Goal: Task Accomplishment & Management: Use online tool/utility

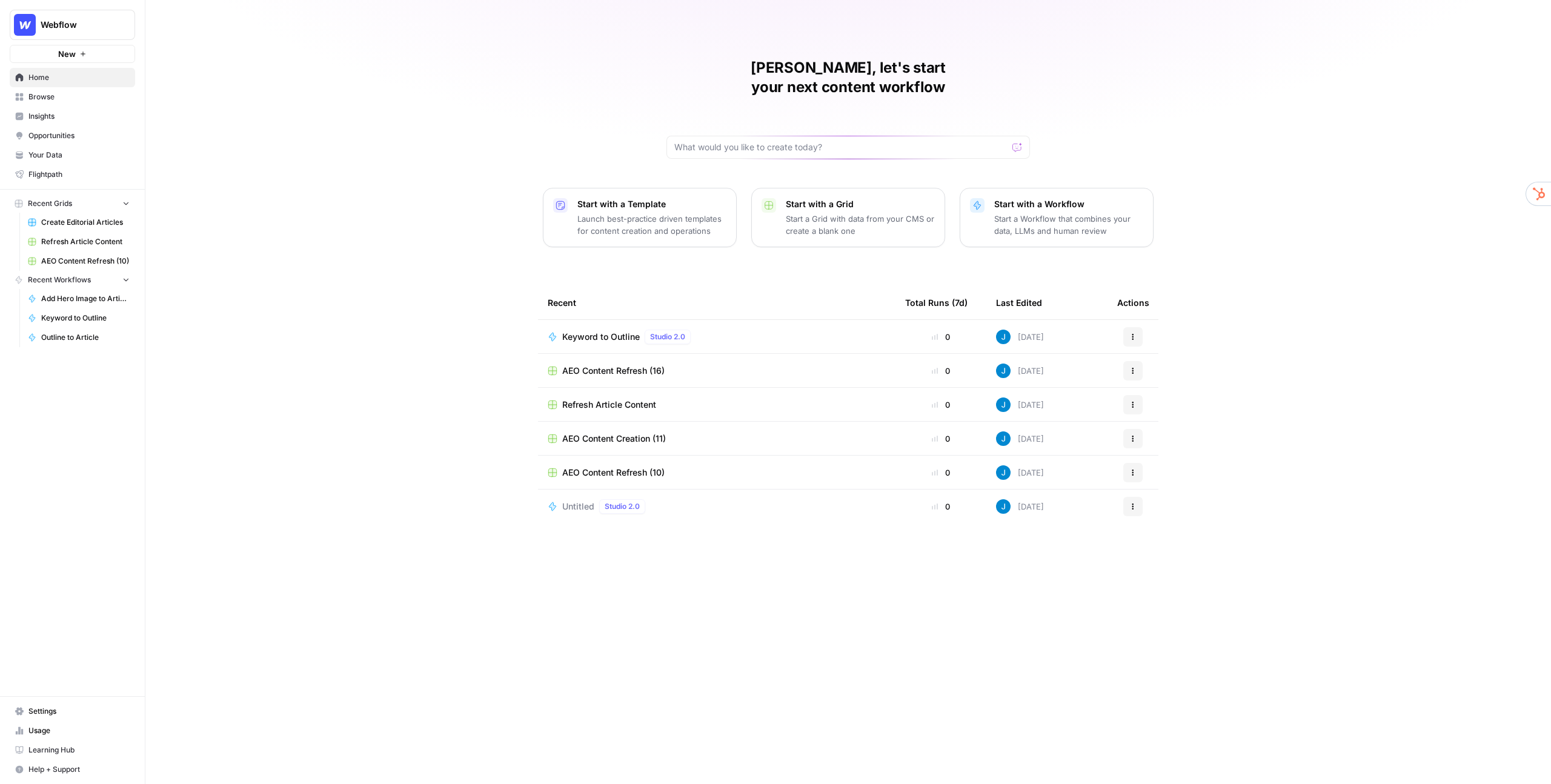
click at [45, 132] on span "Opportunities" at bounding box center [79, 135] width 101 height 11
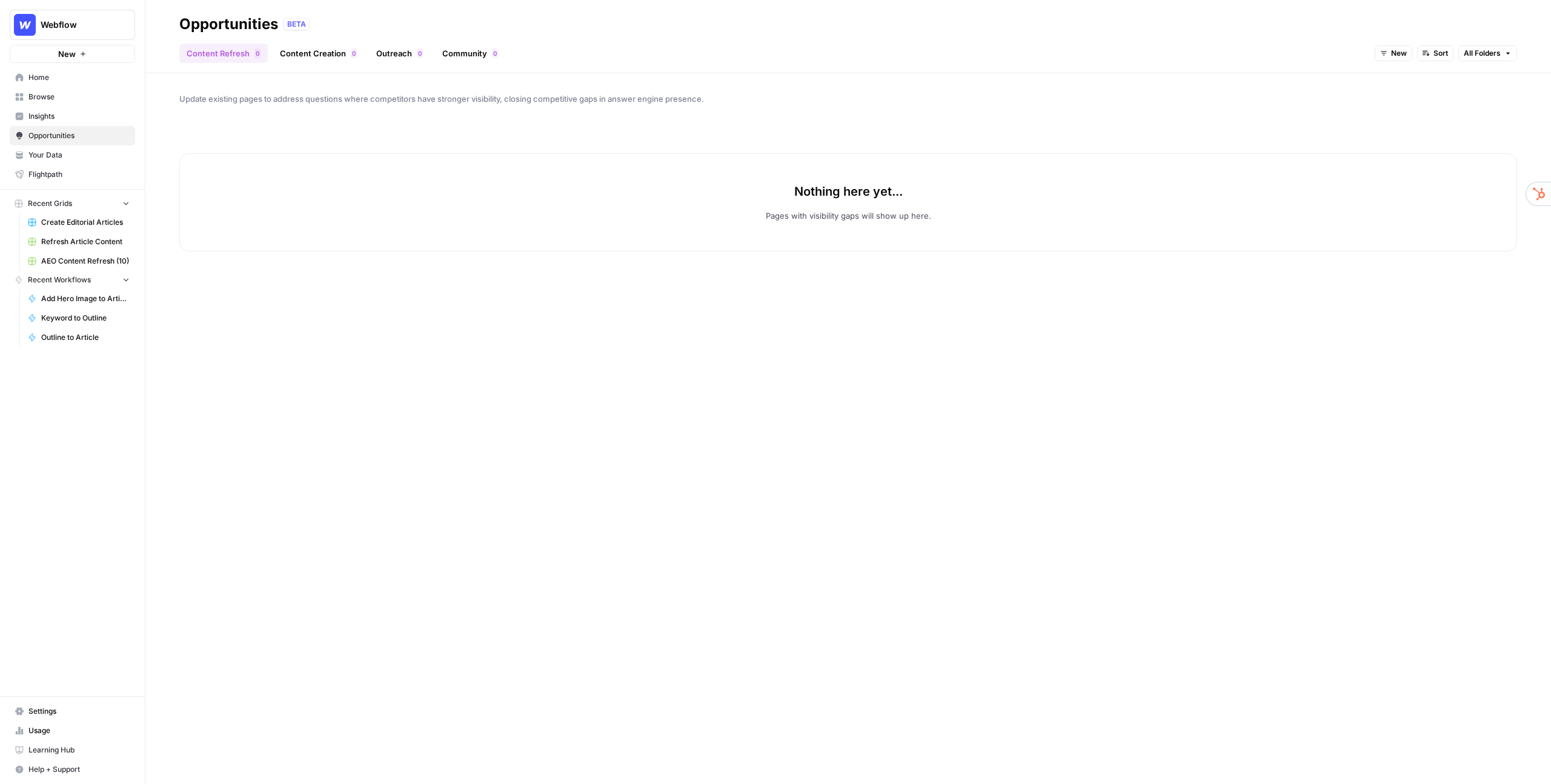
click at [1488, 55] on span "All Folders" at bounding box center [1482, 53] width 37 height 11
click at [1337, 39] on div "Content Refresh 0 Content Creation 0 Outreach 0 Community 0 New Sort All Folders" at bounding box center [848, 48] width 1337 height 29
click at [1395, 48] on span "New" at bounding box center [1399, 53] width 16 height 11
click at [1406, 114] on span "In Progress" at bounding box center [1422, 113] width 49 height 12
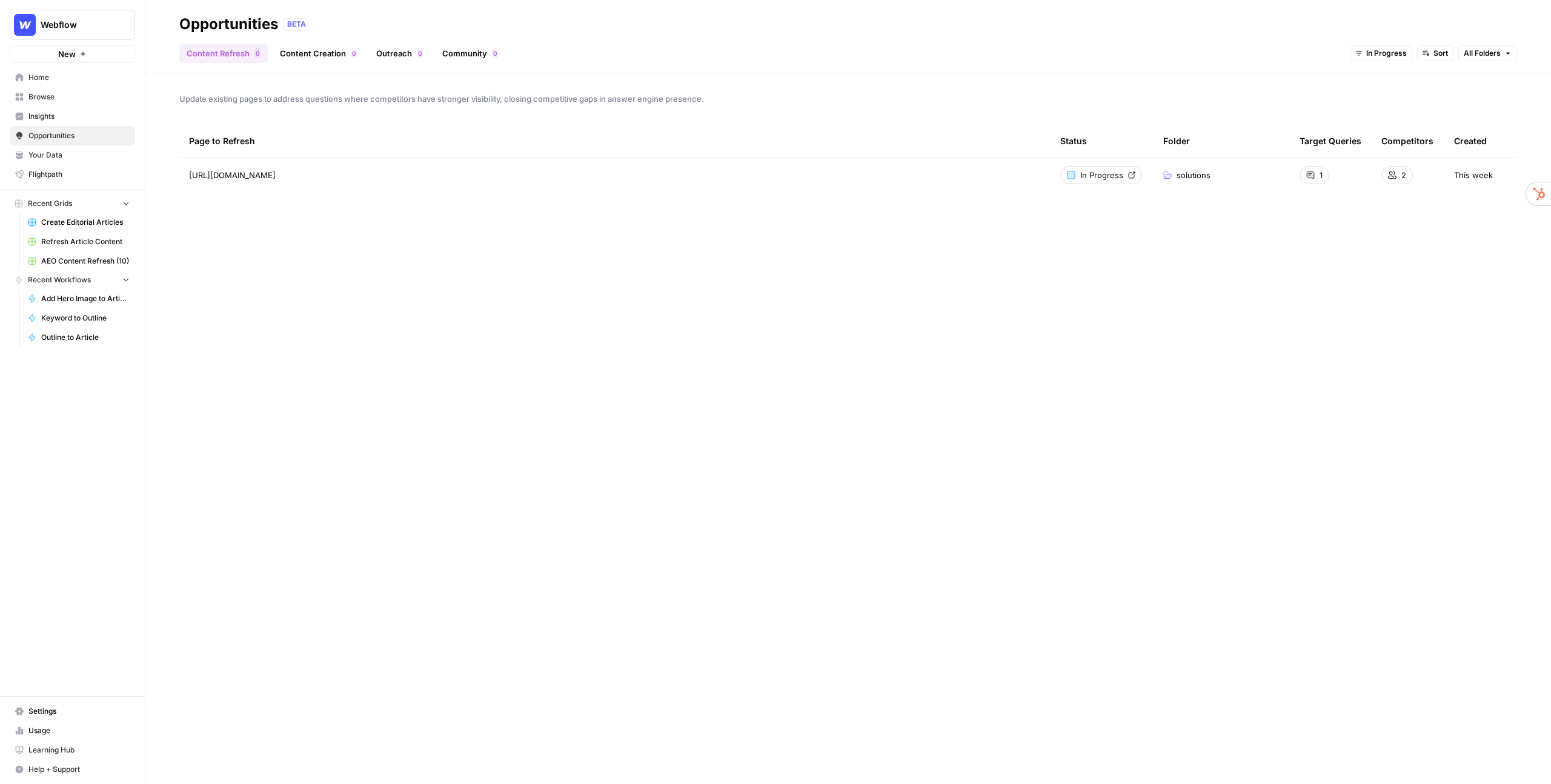
click at [1379, 56] on span "In Progress" at bounding box center [1387, 53] width 41 height 11
click at [1196, 37] on div "Content Refresh 0 Content Creation 0 Outreach 0 Community 0 In Progress Sort Al…" at bounding box center [848, 48] width 1337 height 29
click at [77, 19] on span "Webflow" at bounding box center [78, 25] width 73 height 12
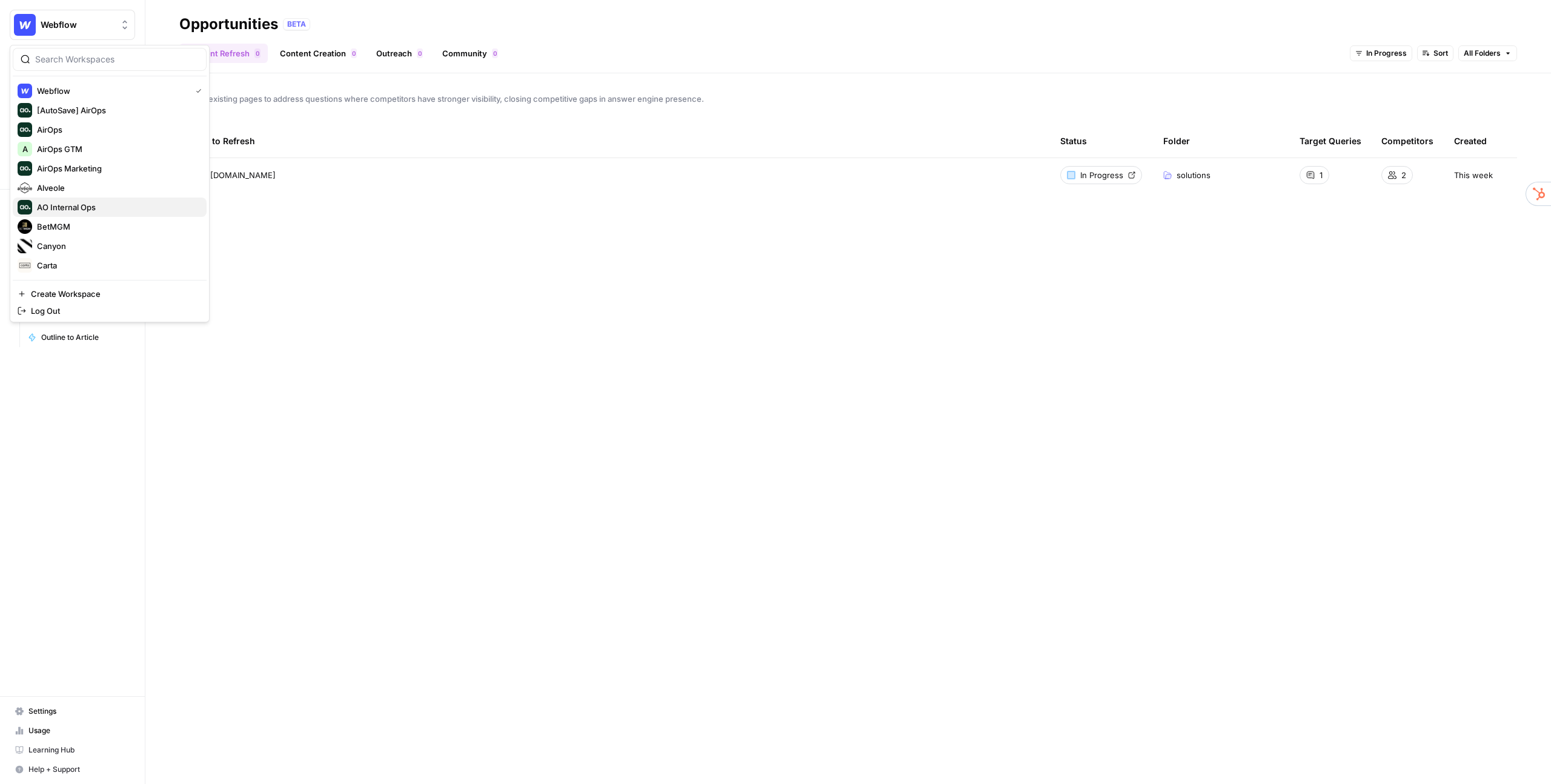
scroll to position [465, 0]
click at [94, 188] on span "Vanta" at bounding box center [116, 187] width 160 height 12
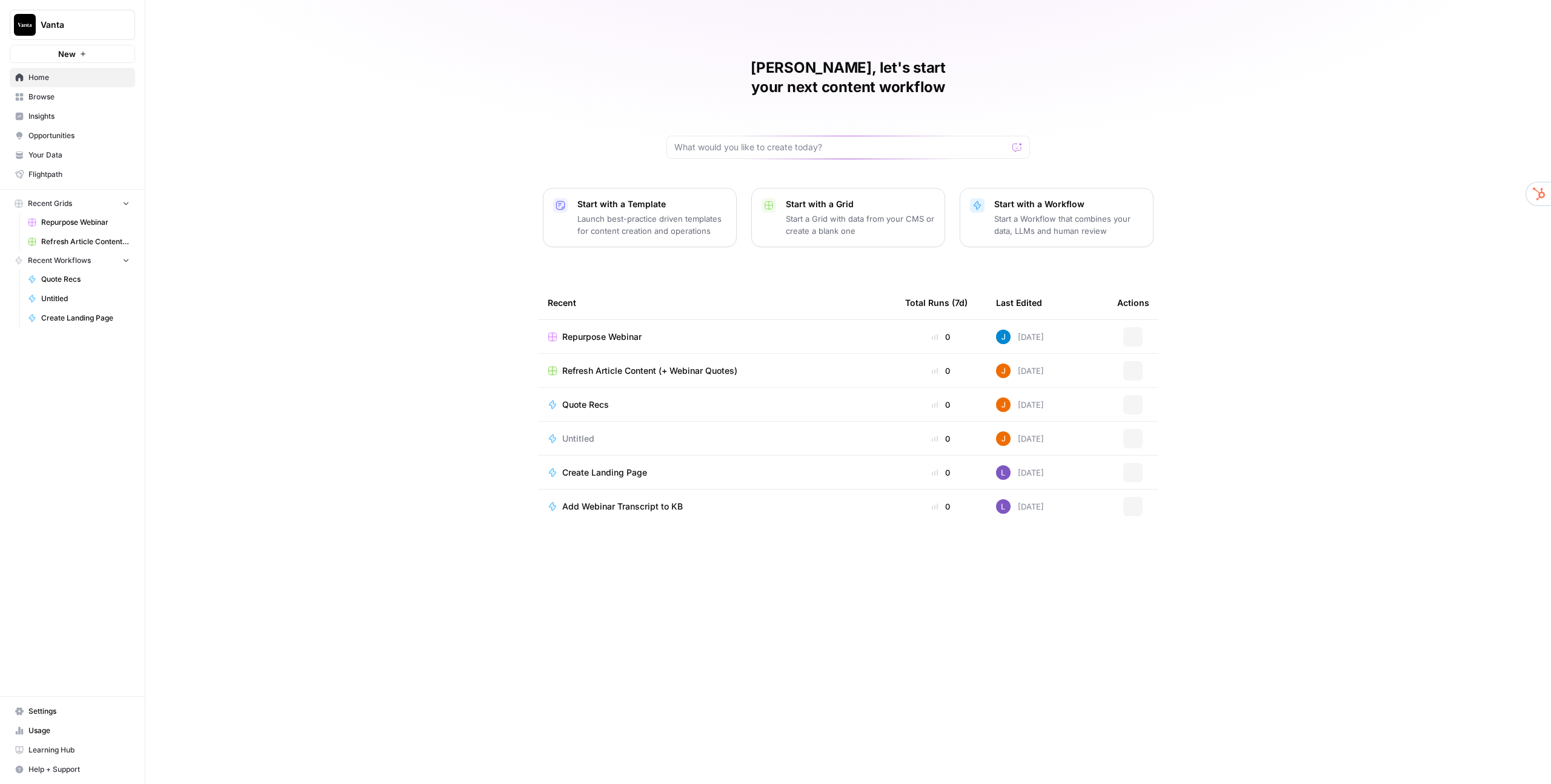
click at [61, 116] on span "Insights" at bounding box center [79, 116] width 101 height 11
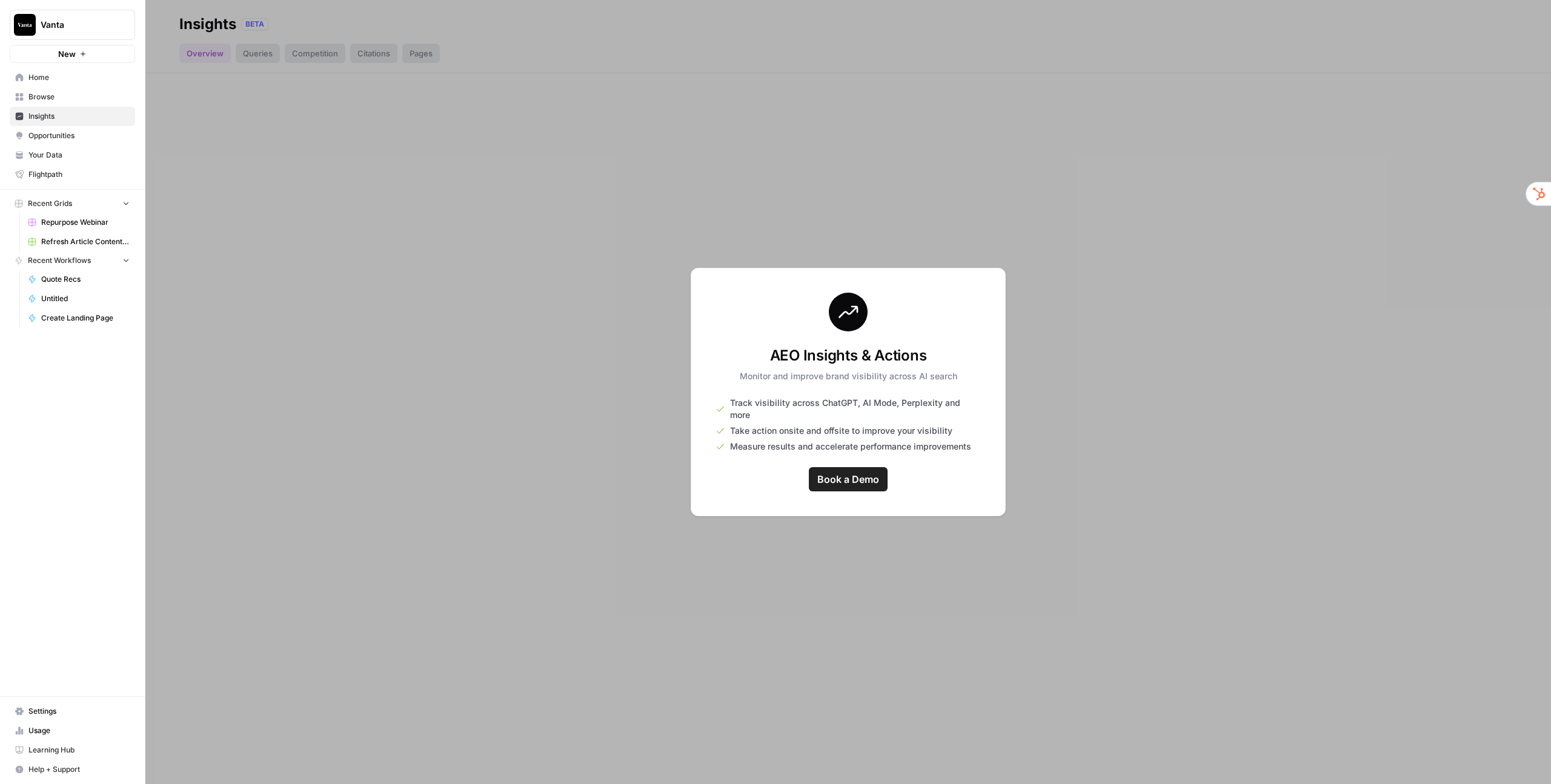
click at [100, 30] on button "Vanta" at bounding box center [73, 25] width 125 height 30
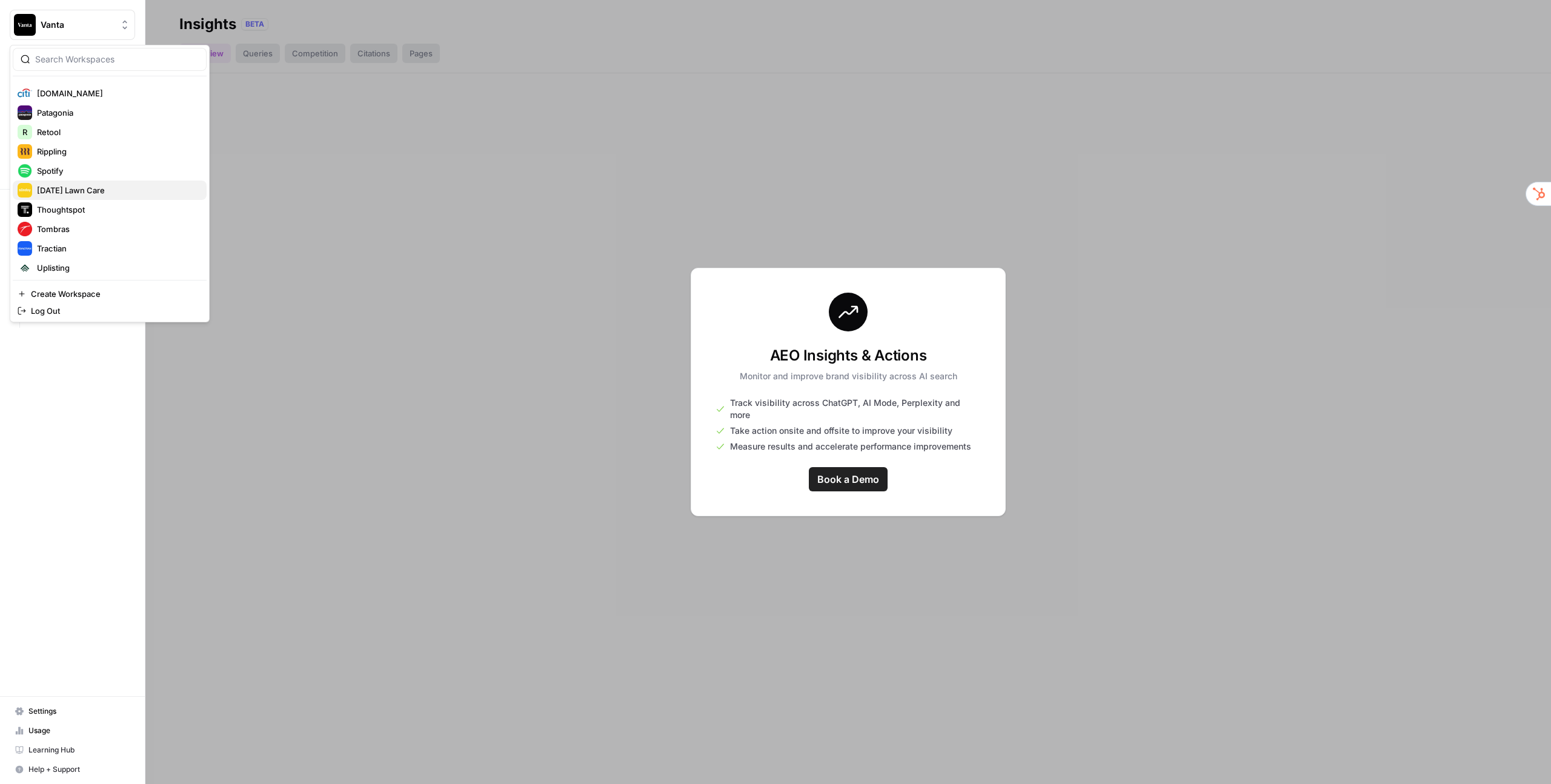
scroll to position [365, 0]
click at [106, 149] on span "Rippling" at bounding box center [116, 152] width 160 height 12
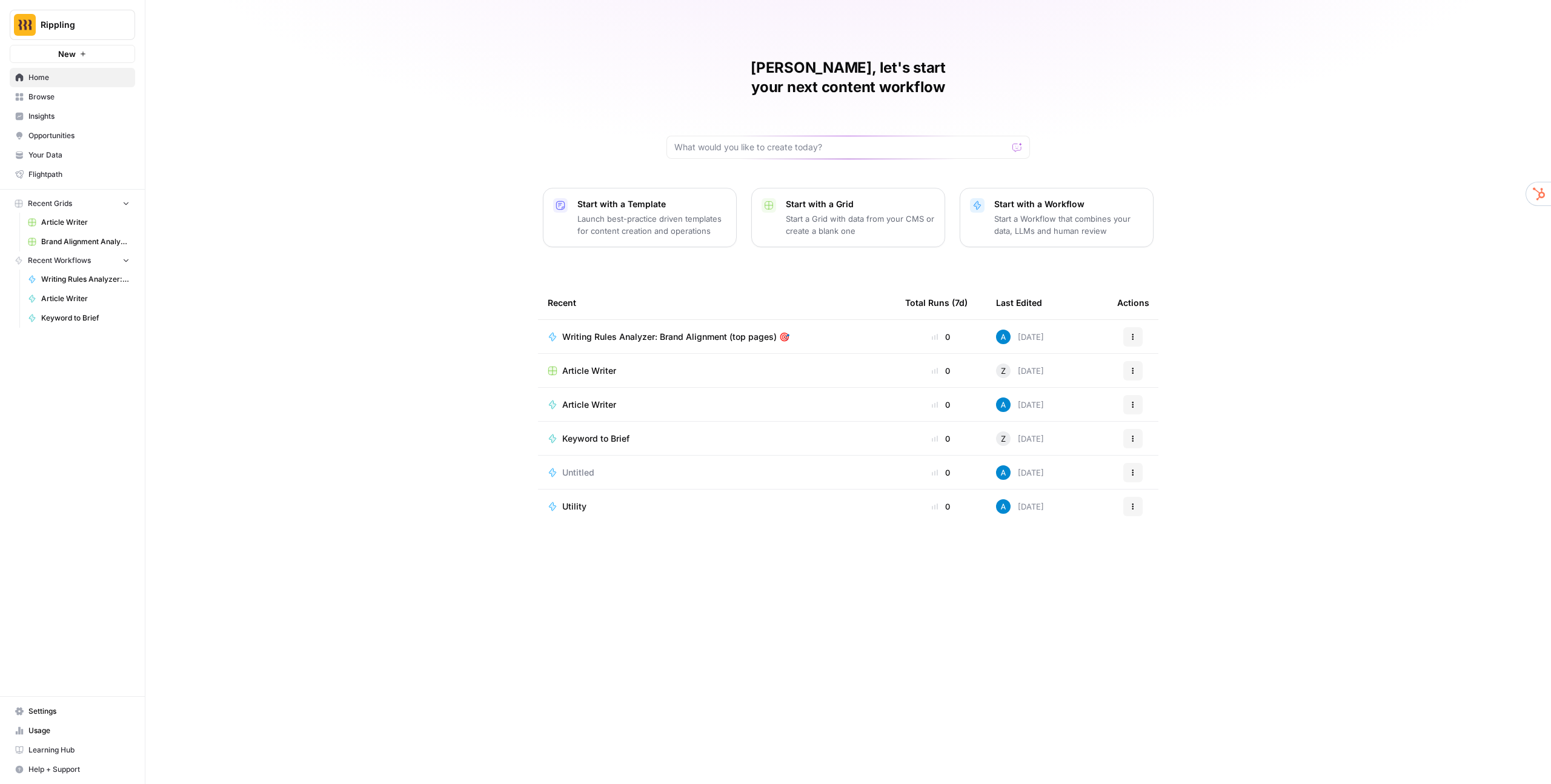
click at [71, 112] on span "Insights" at bounding box center [79, 116] width 101 height 11
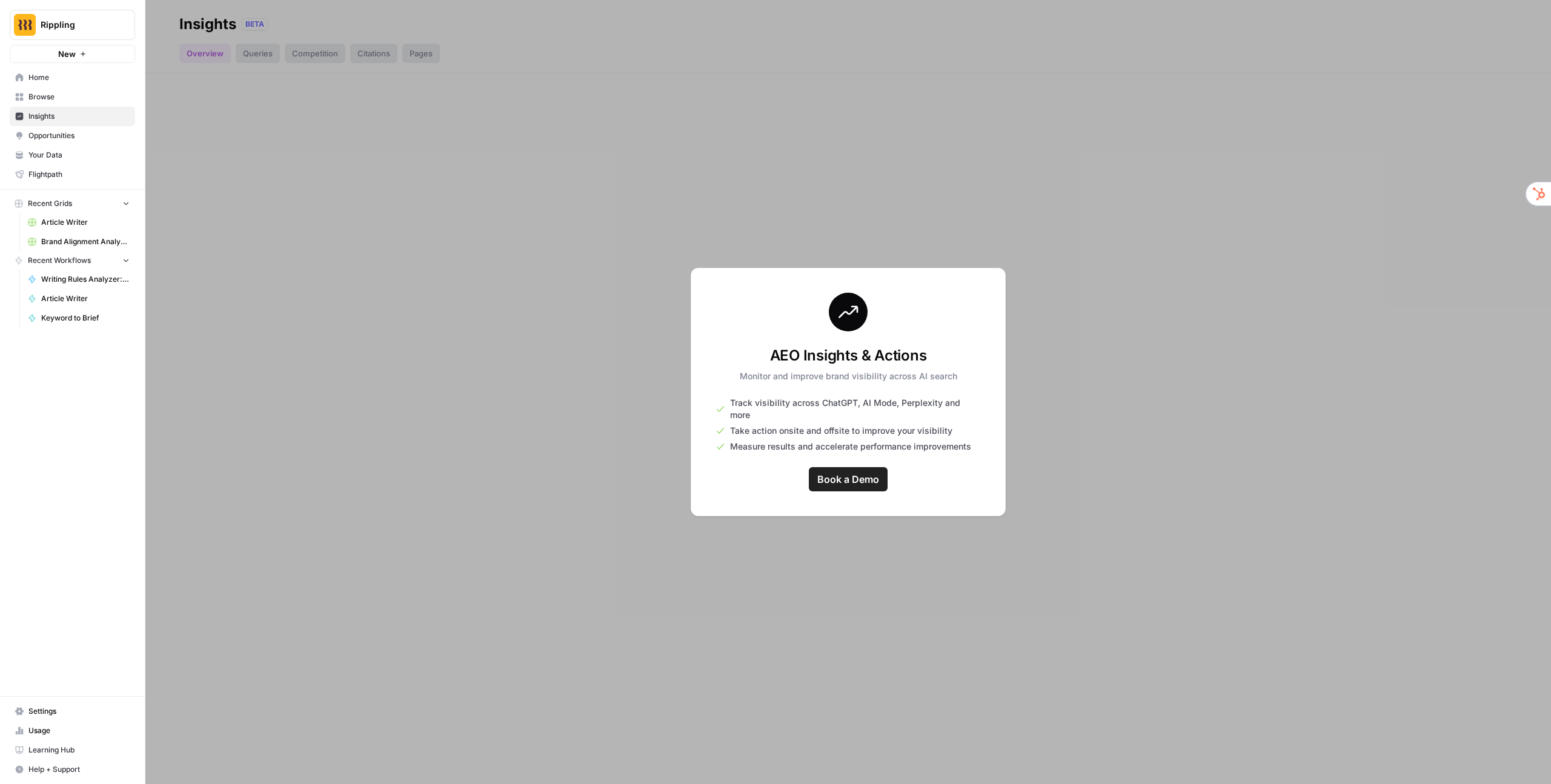
click at [75, 20] on span "Rippling" at bounding box center [78, 25] width 73 height 12
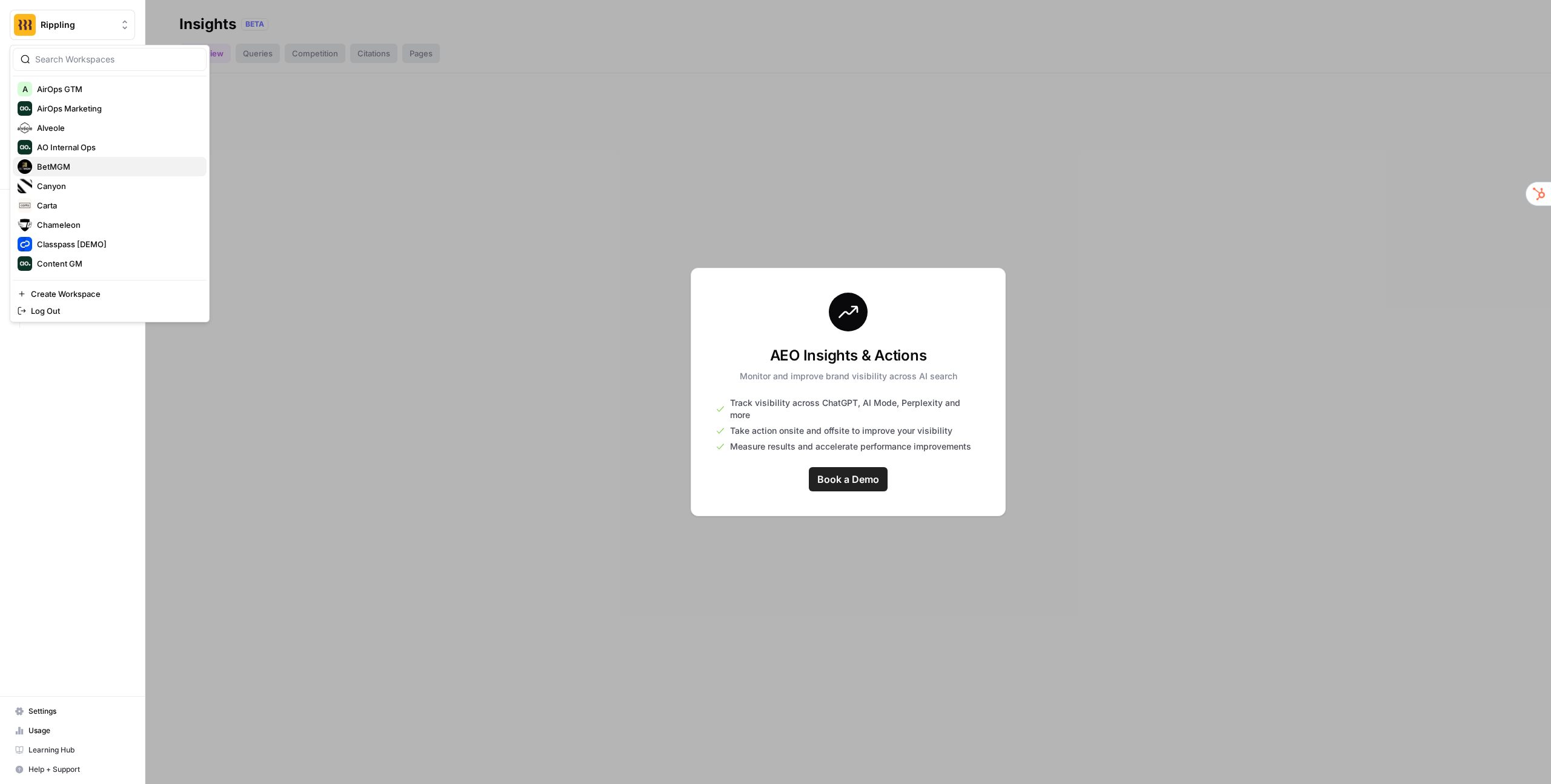
scroll to position [61, 0]
click at [93, 201] on span "Carta" at bounding box center [116, 204] width 160 height 12
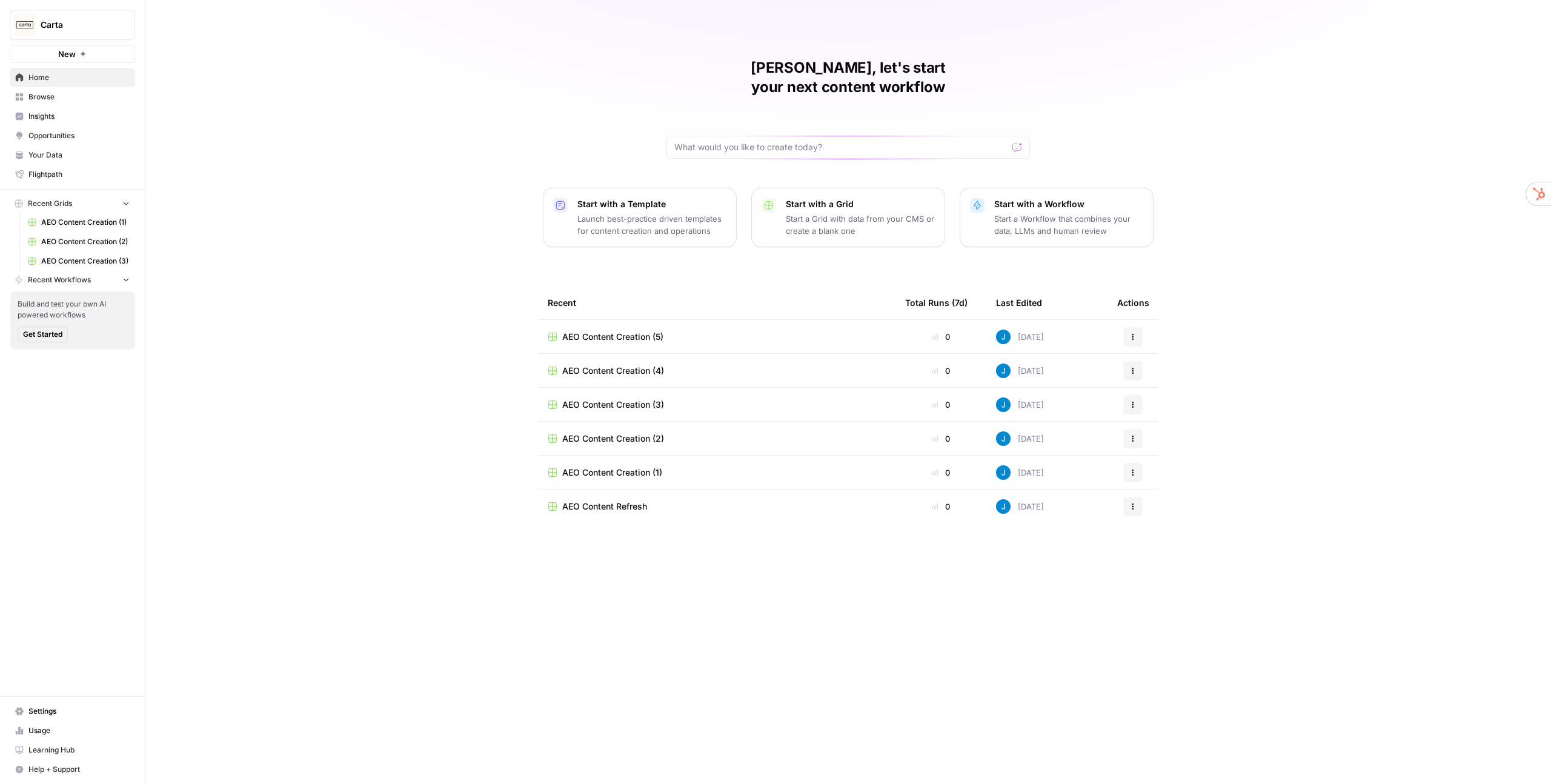
click at [61, 114] on span "Insights" at bounding box center [79, 116] width 101 height 11
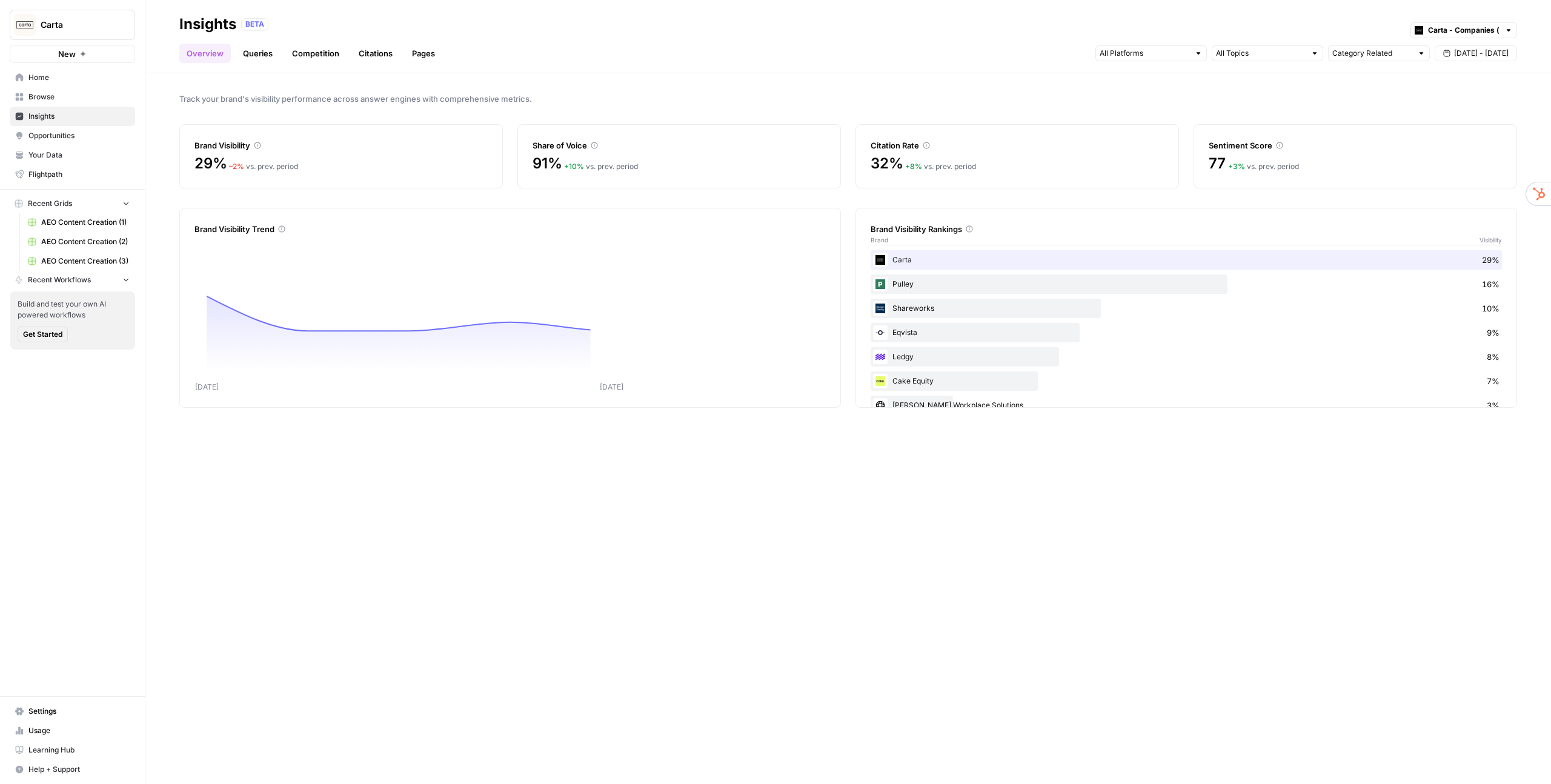
click at [259, 63] on link "Queries" at bounding box center [257, 54] width 44 height 20
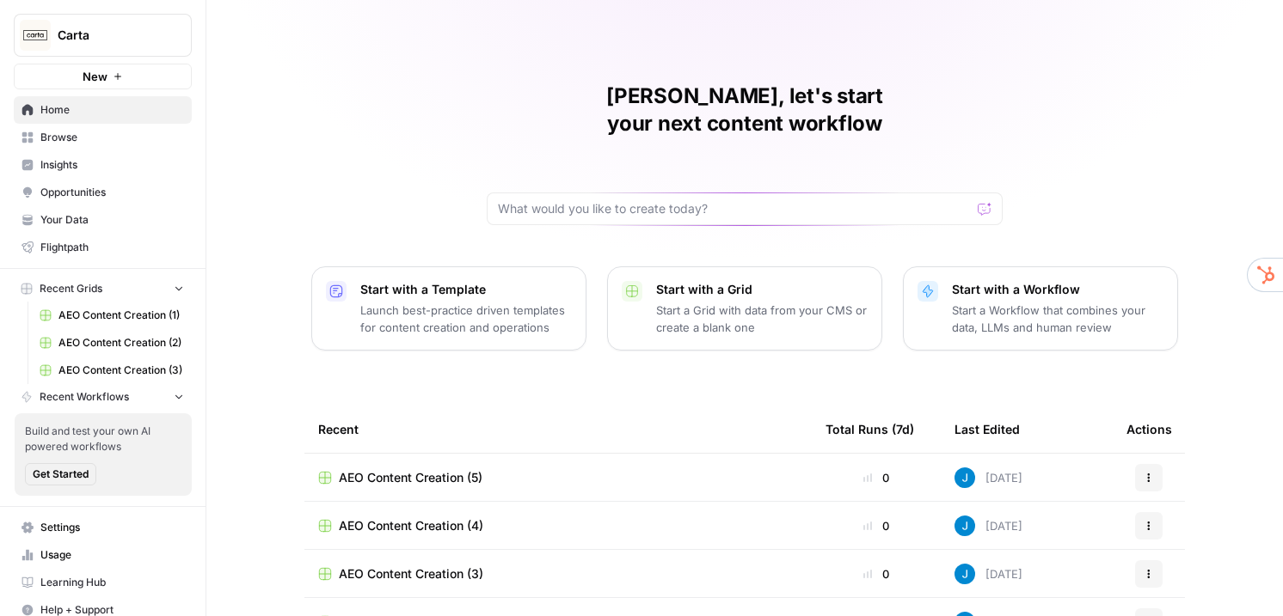
click at [101, 160] on span "Insights" at bounding box center [112, 164] width 144 height 15
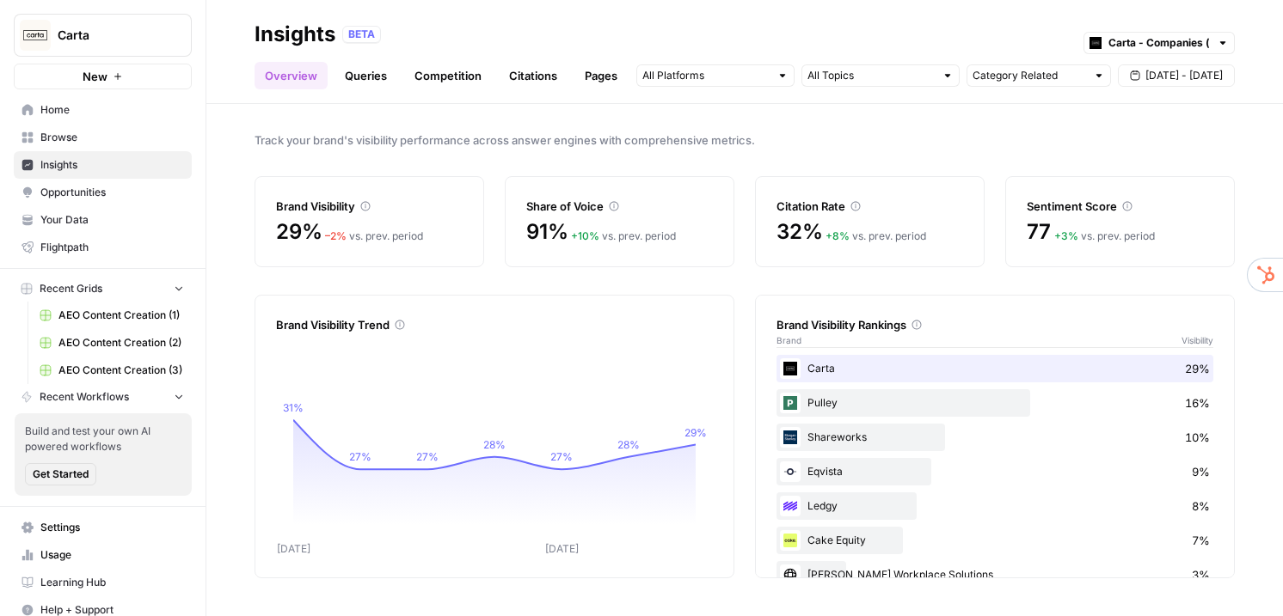
click at [375, 83] on link "Queries" at bounding box center [365, 76] width 63 height 28
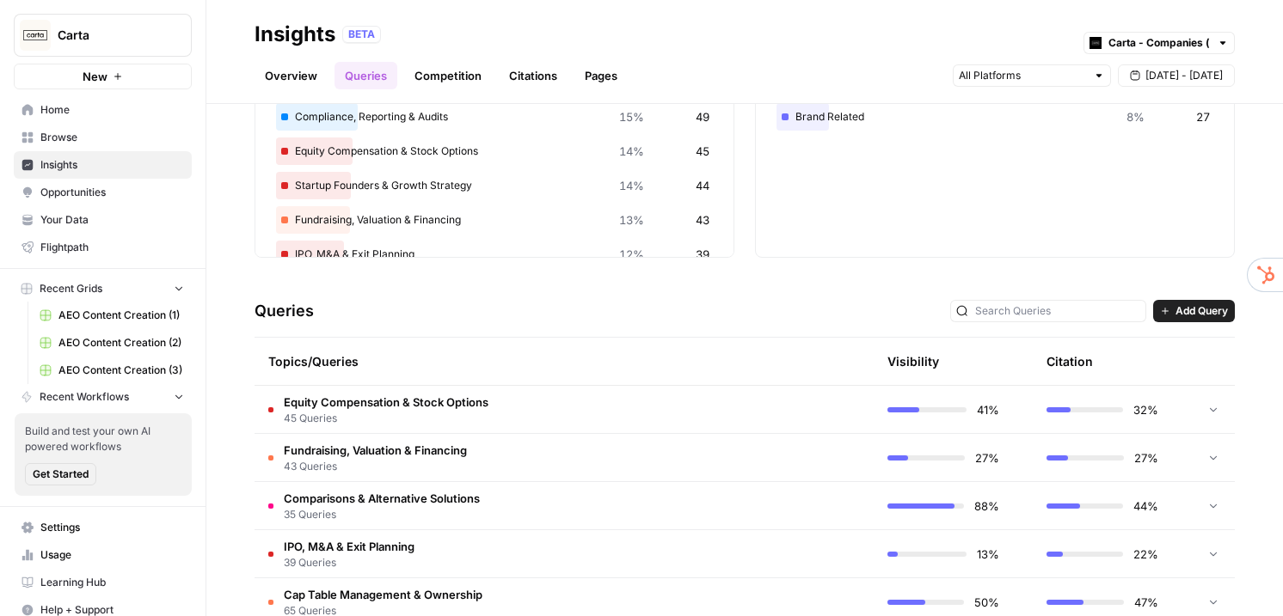
scroll to position [302, 0]
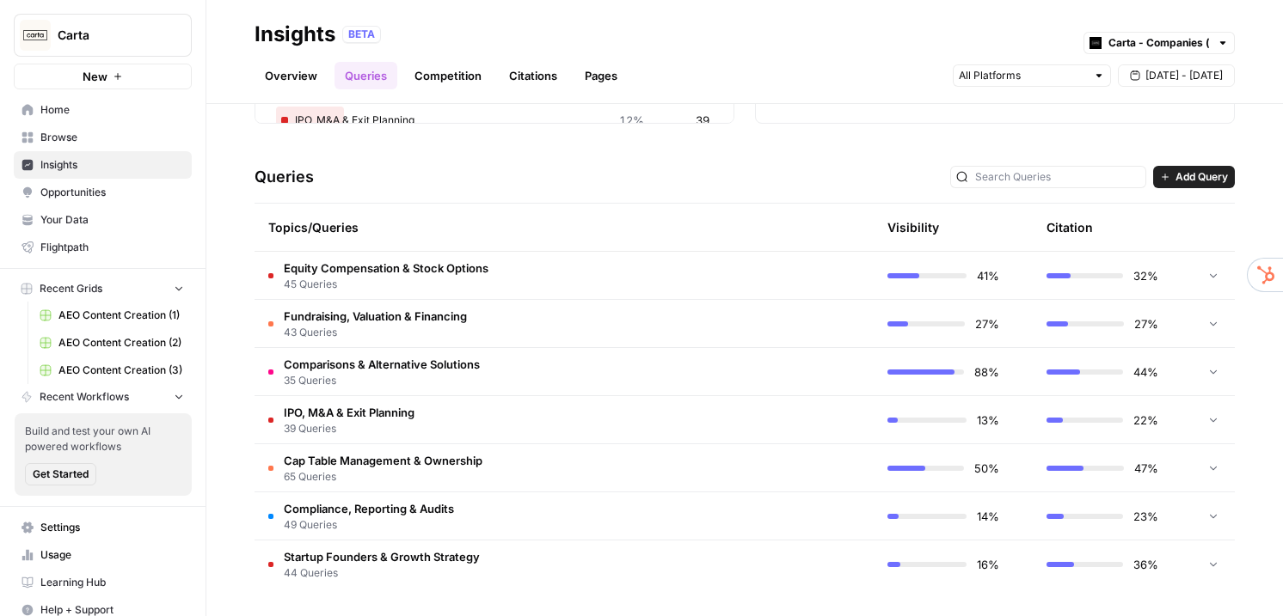
click at [671, 276] on td "Equity Compensation & Stock Options 45 Queries" at bounding box center [482, 275] width 456 height 47
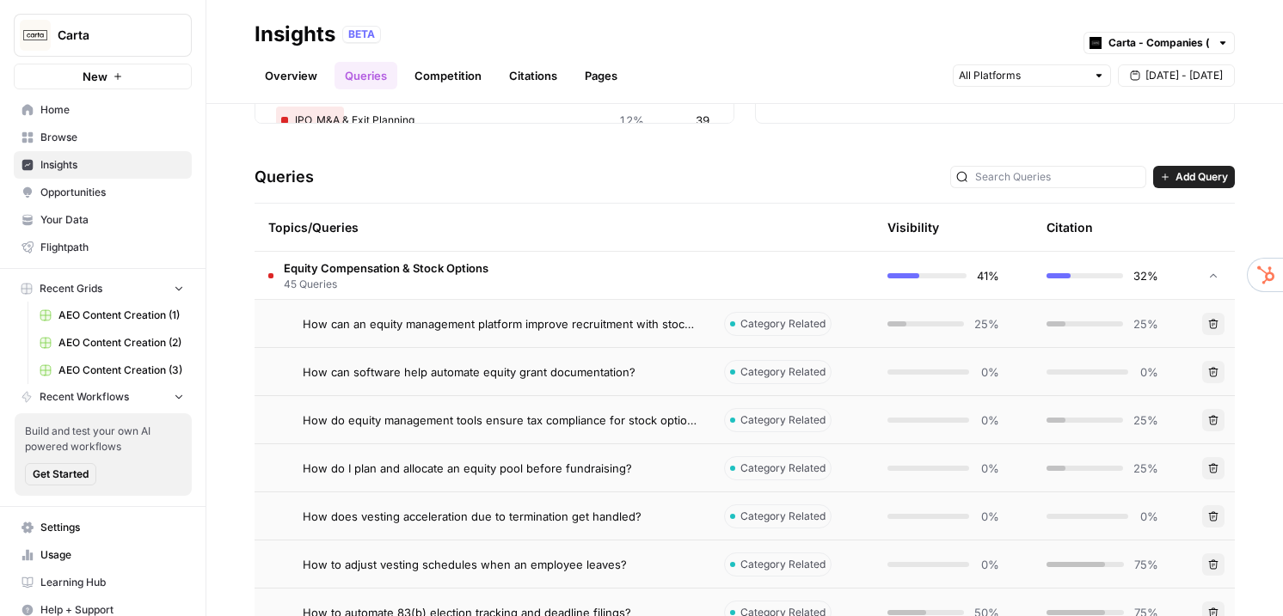
click at [690, 318] on span "How can an equity management platform improve recruitment with stock offers?" at bounding box center [500, 324] width 394 height 17
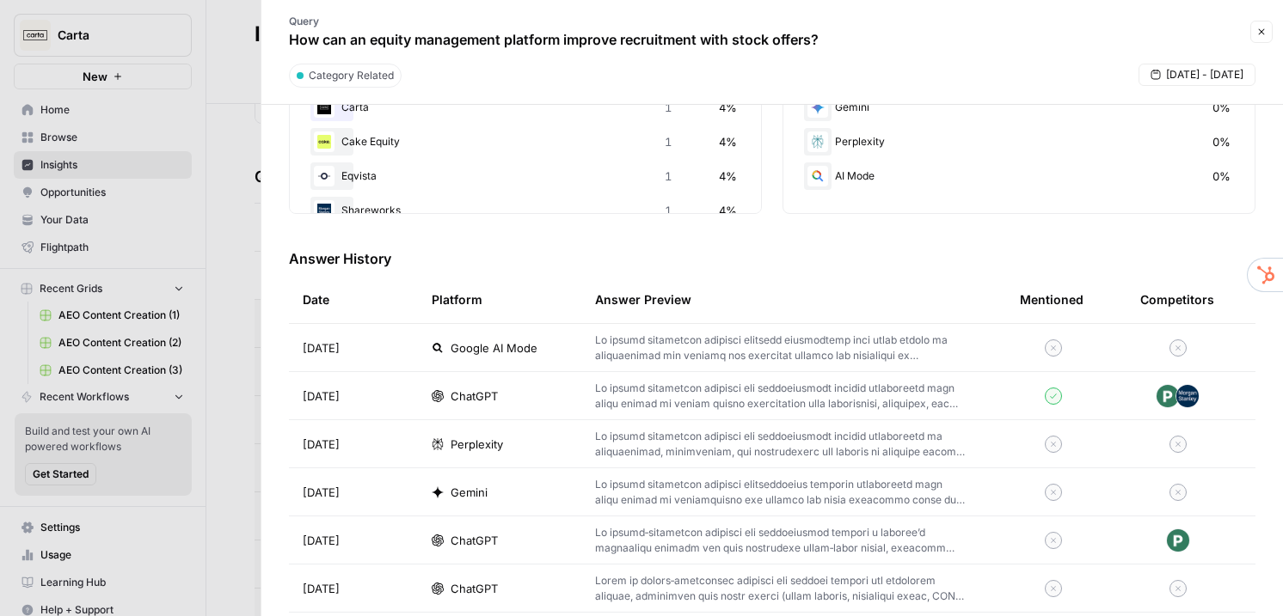
scroll to position [389, 0]
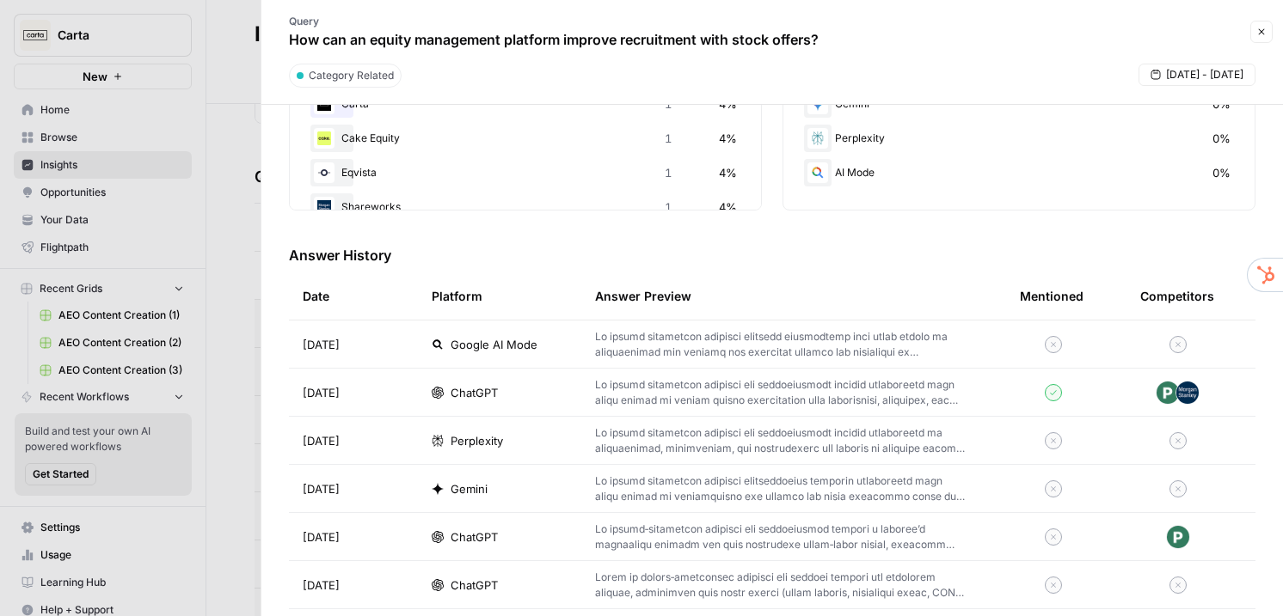
click at [837, 345] on p at bounding box center [780, 344] width 370 height 31
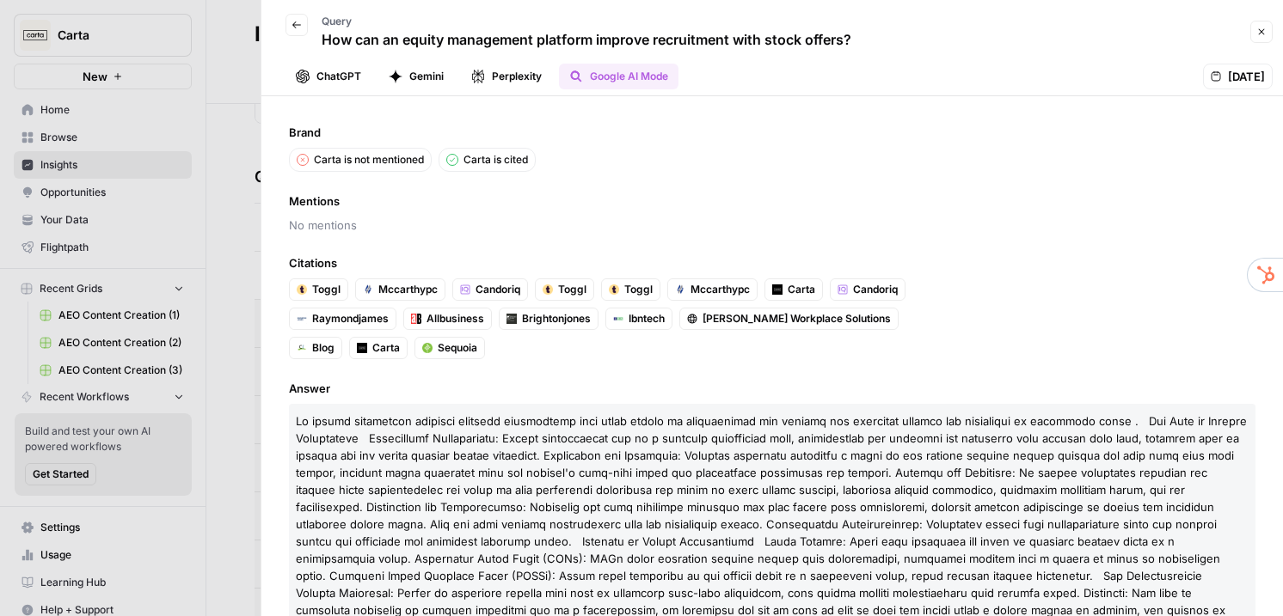
click at [1261, 33] on icon "button" at bounding box center [1262, 32] width 6 height 6
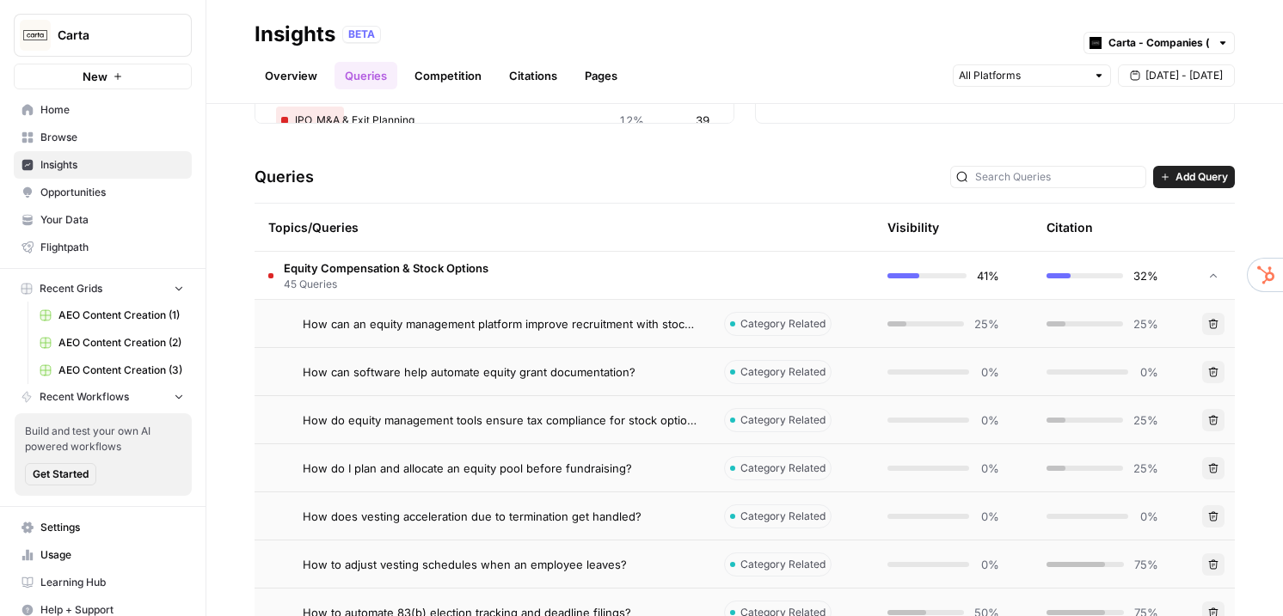
click at [587, 278] on td "Equity Compensation & Stock Options 45 Queries" at bounding box center [482, 275] width 456 height 47
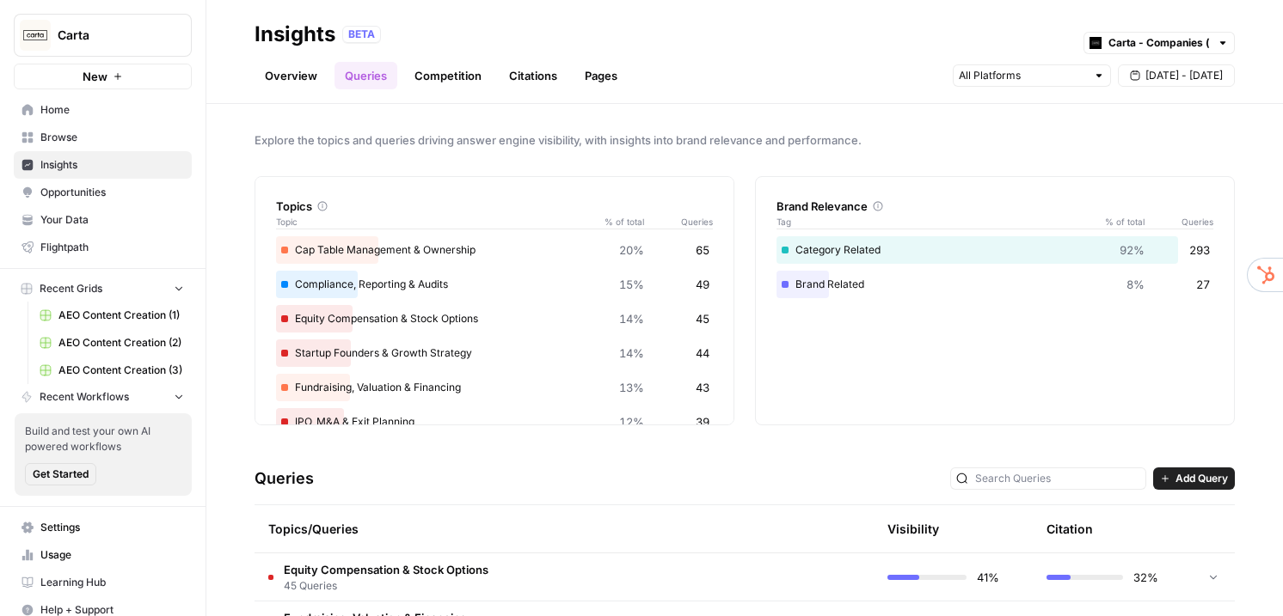
click at [522, 80] on link "Citations" at bounding box center [533, 76] width 69 height 28
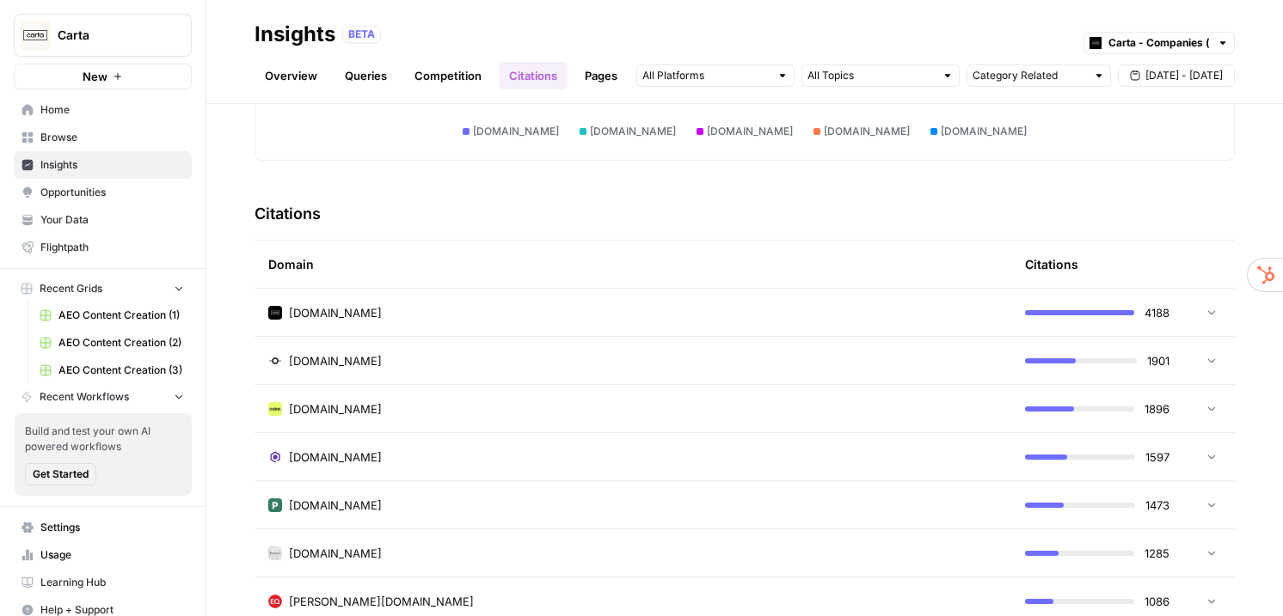
scroll to position [352, 0]
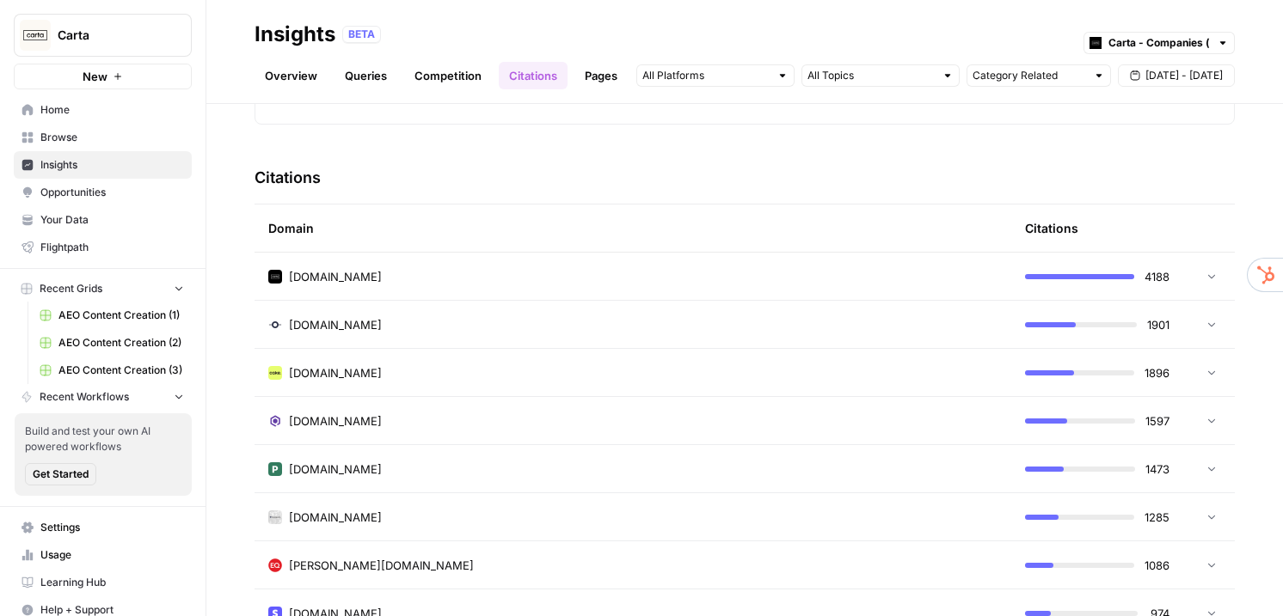
click at [479, 270] on div "carta.com" at bounding box center [632, 276] width 729 height 17
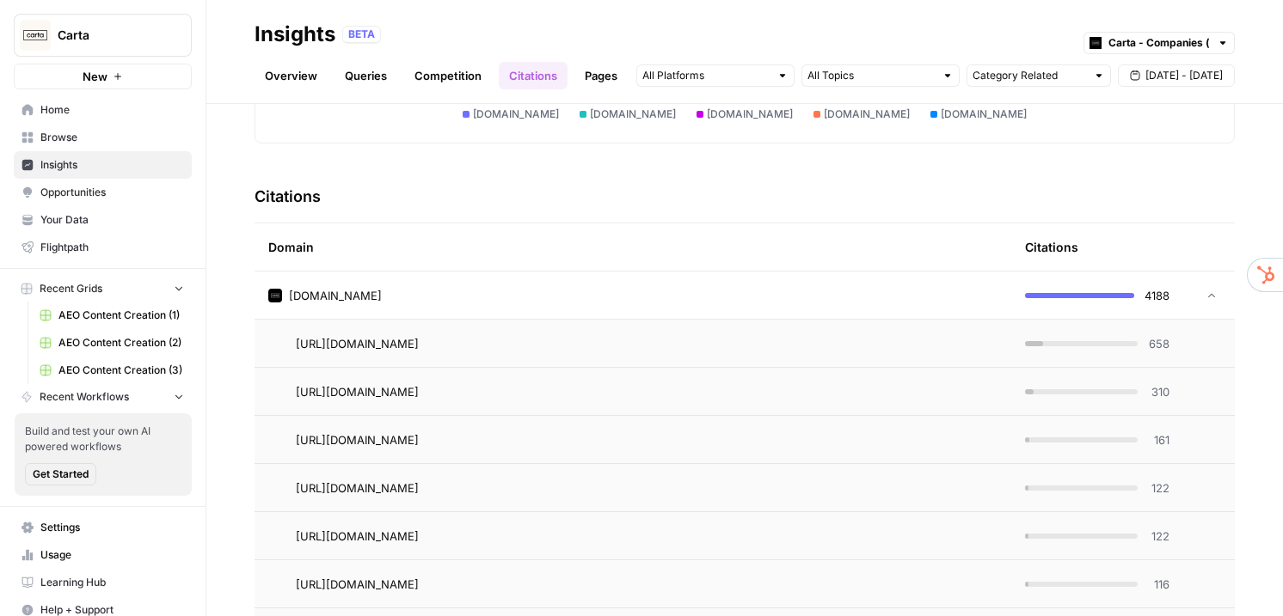
scroll to position [304, 0]
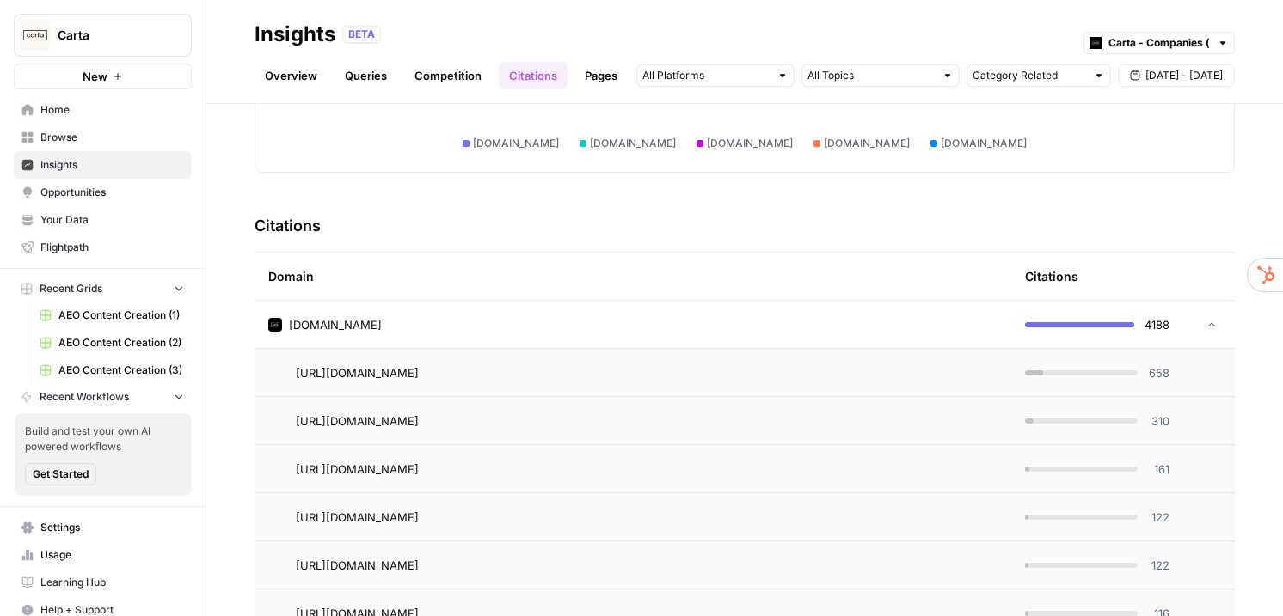
click at [508, 328] on div "carta.com" at bounding box center [632, 324] width 729 height 17
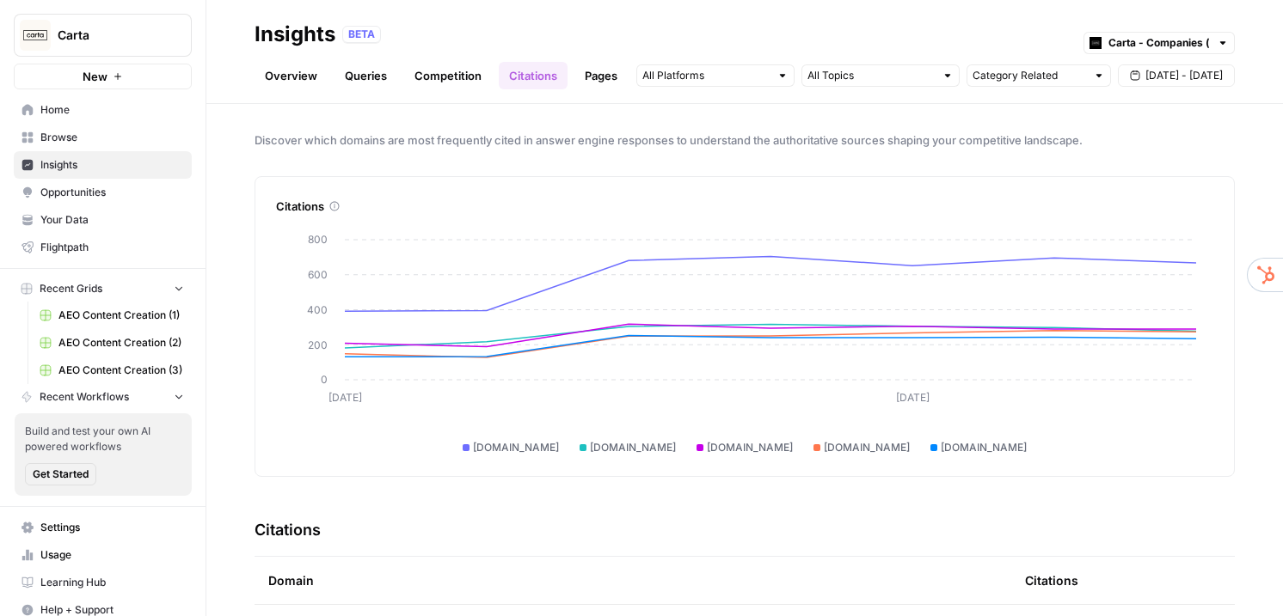
scroll to position [535, 0]
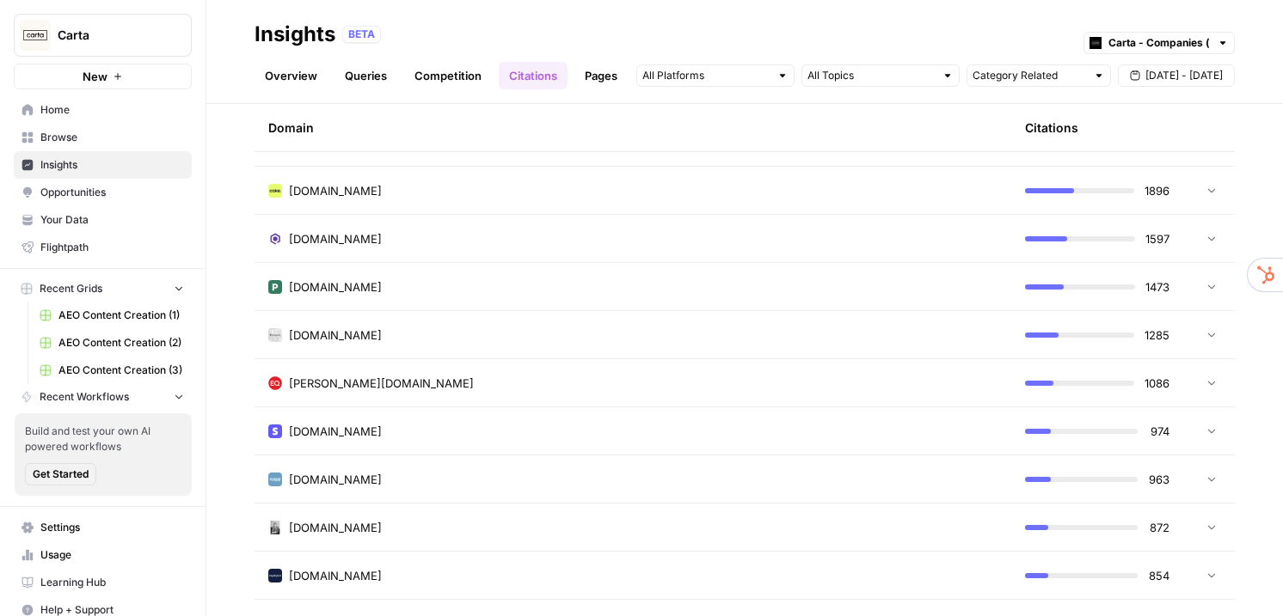
click at [429, 332] on div "investopedia.com" at bounding box center [632, 335] width 729 height 17
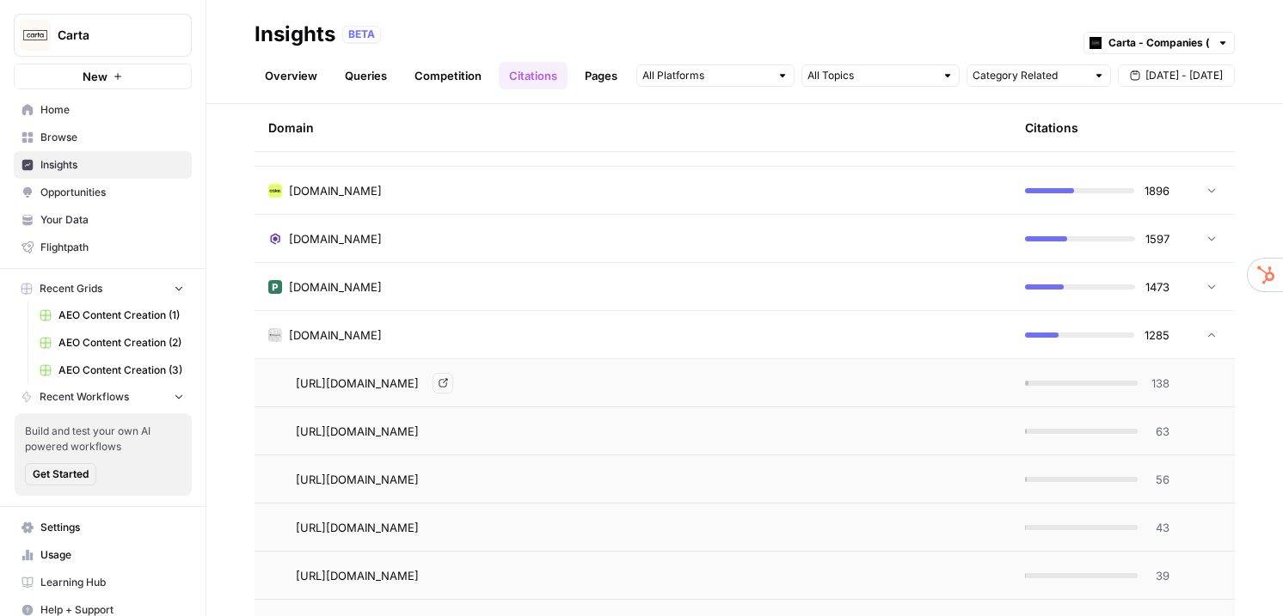
click at [419, 386] on span "https://www.investopedia.com/terms/c/capitalization-table.asp" at bounding box center [357, 383] width 123 height 17
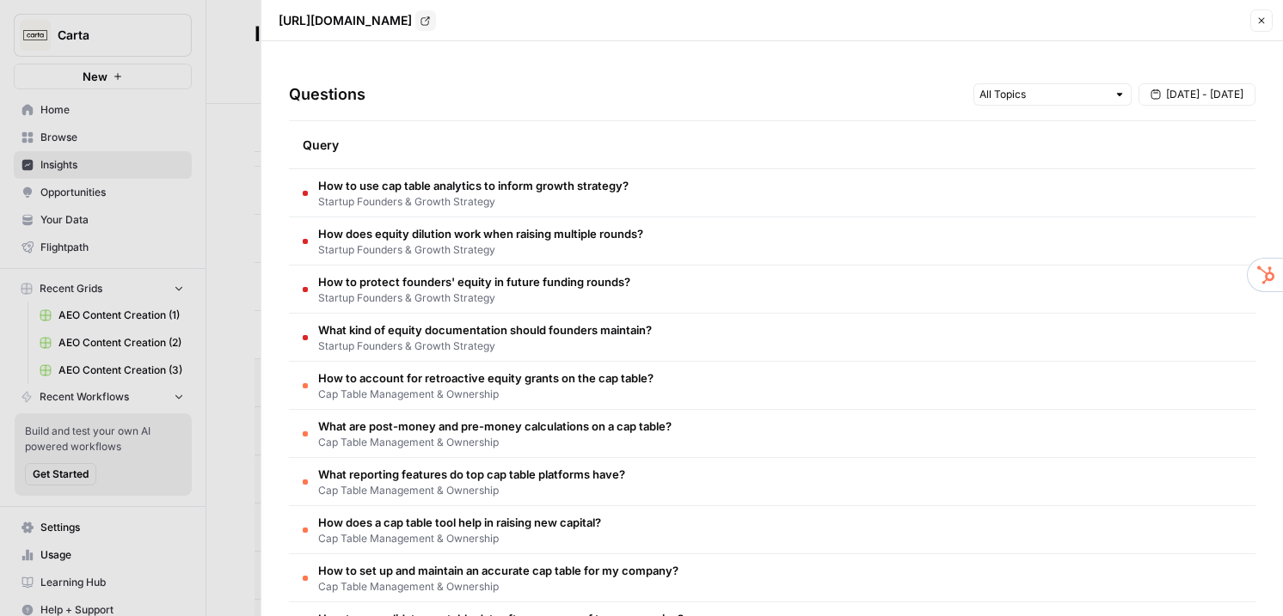
click at [1264, 23] on icon "button" at bounding box center [1261, 20] width 10 height 10
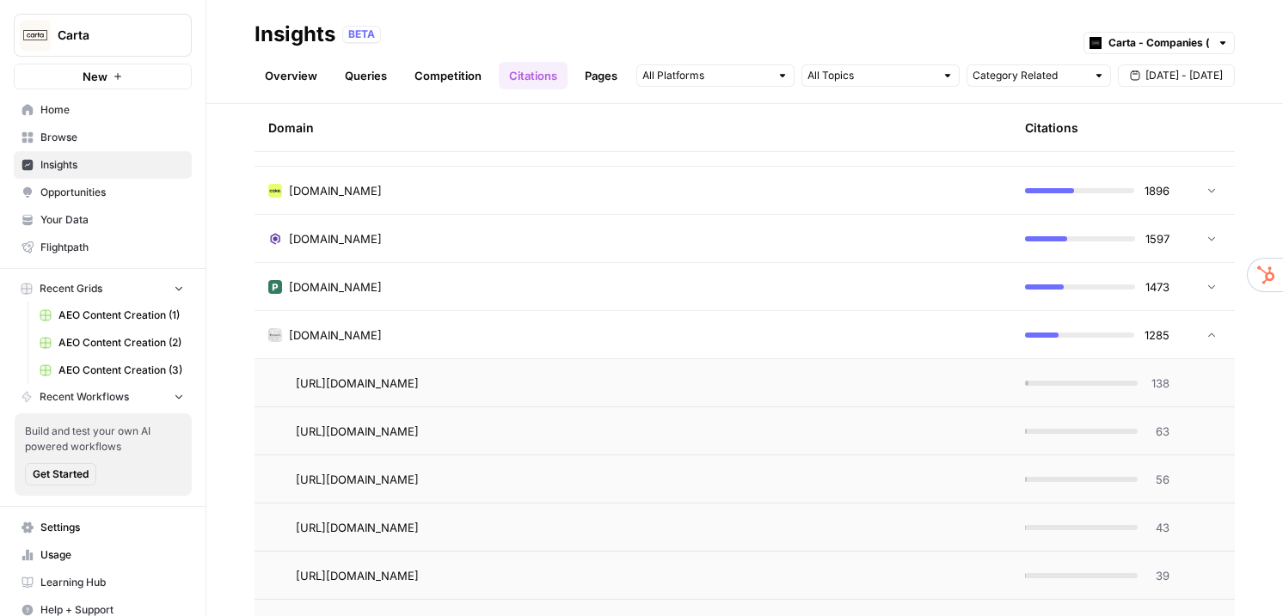
click at [352, 331] on span "investopedia.com" at bounding box center [335, 335] width 93 height 17
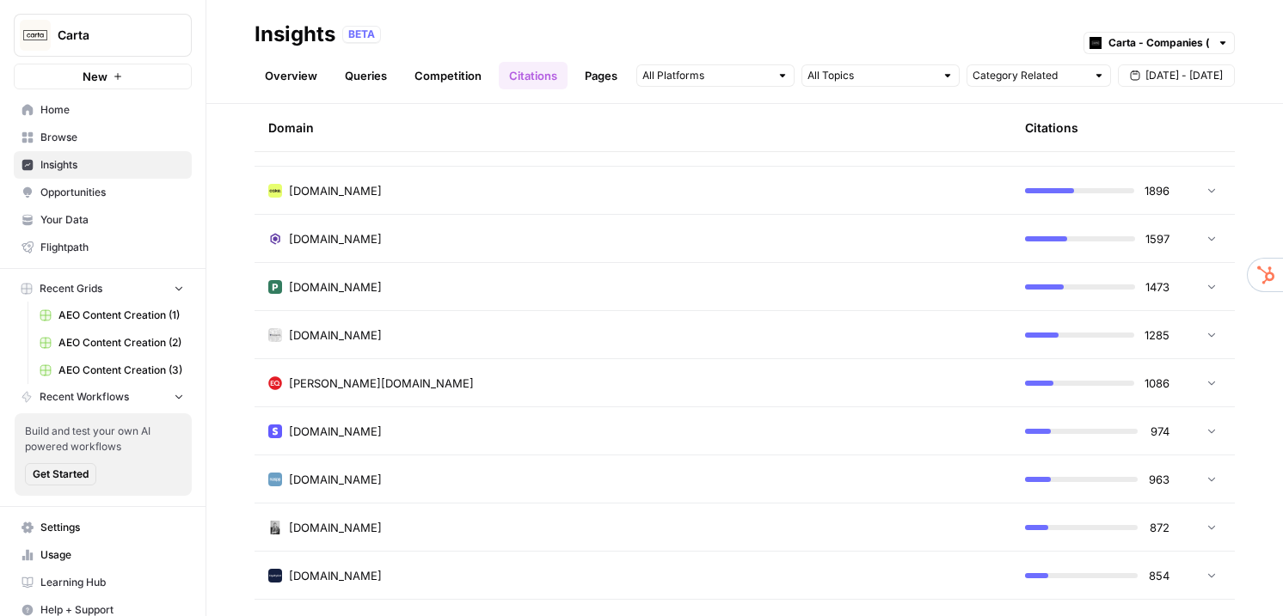
click at [120, 187] on span "Opportunities" at bounding box center [112, 192] width 144 height 15
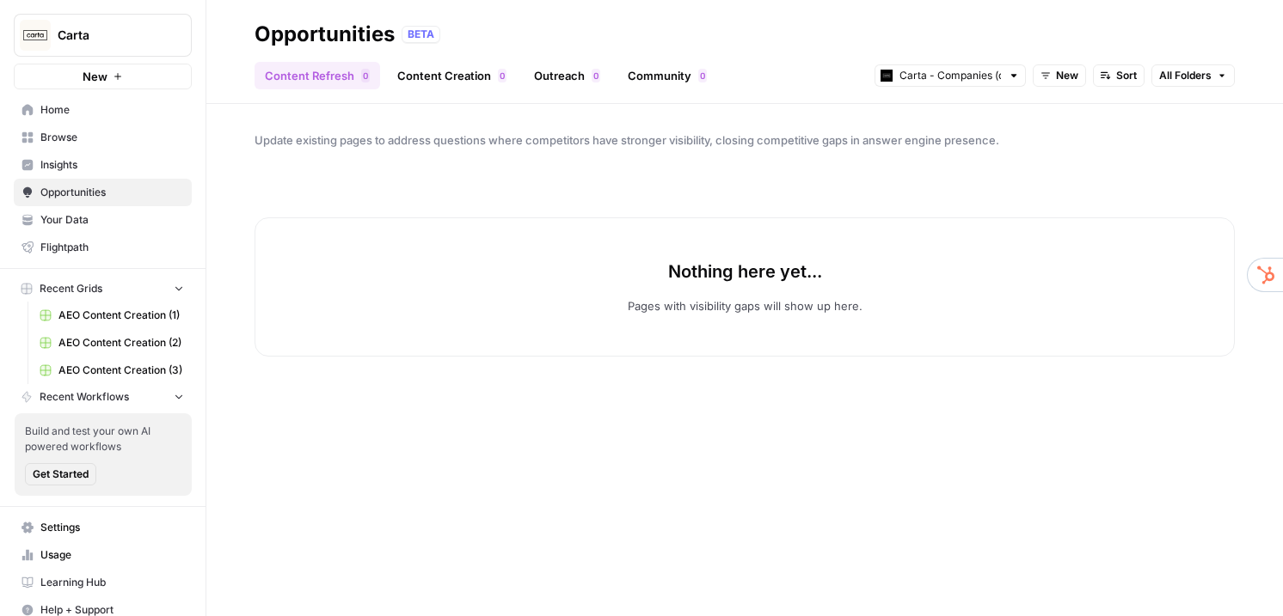
click at [1064, 77] on span "New" at bounding box center [1067, 75] width 22 height 15
click at [1071, 168] on span "In Progress" at bounding box center [1100, 161] width 69 height 17
click at [1035, 78] on span "In Progress" at bounding box center [1050, 75] width 58 height 15
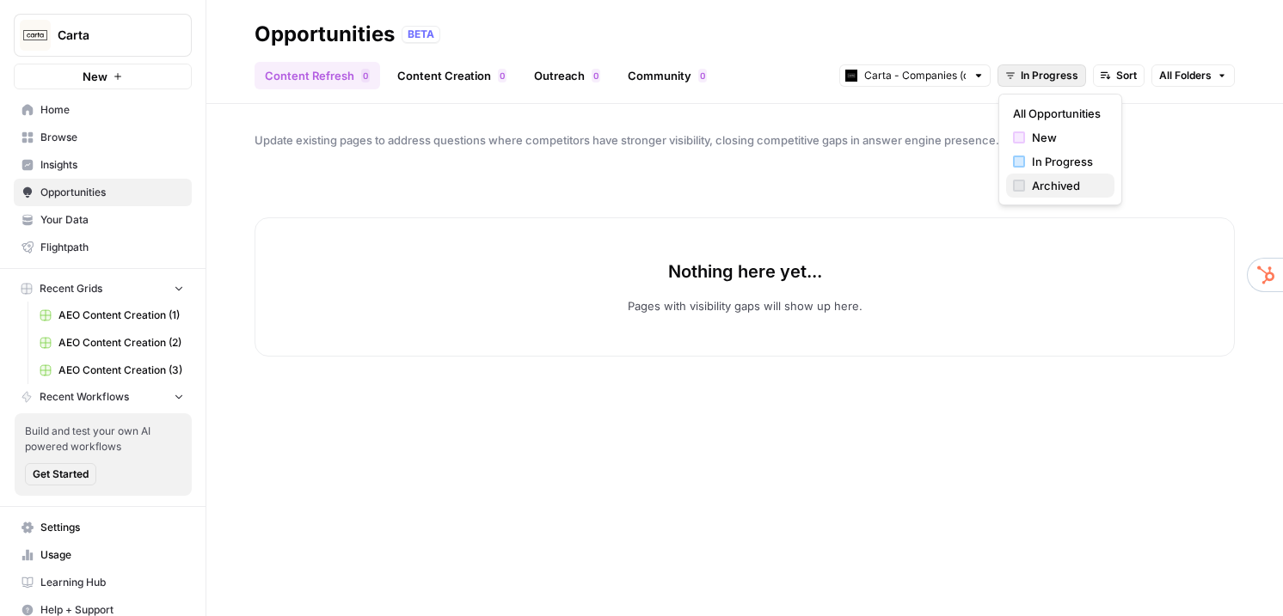
click at [1035, 194] on button "Archived" at bounding box center [1060, 186] width 108 height 24
click at [768, 63] on div "Content Refresh 0 Content Creation 0 Outreach 0 Community 0 Carta - Companies (…" at bounding box center [744, 68] width 980 height 41
click at [631, 37] on div "Opportunities BETA" at bounding box center [744, 35] width 980 height 28
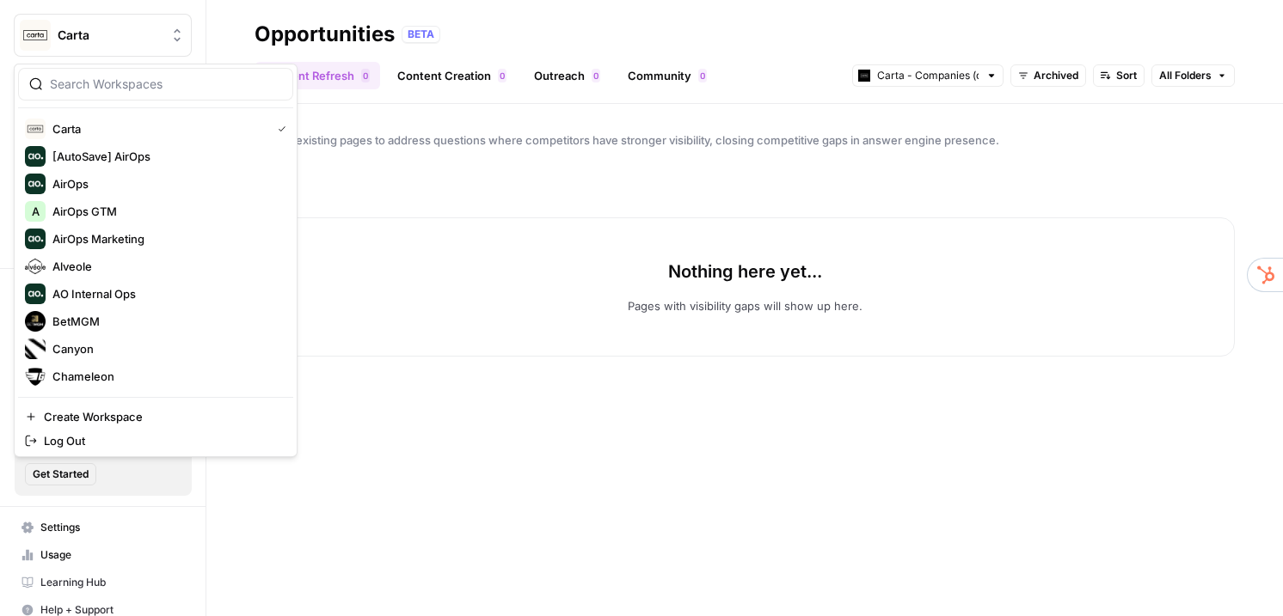
click at [115, 50] on button "Carta" at bounding box center [103, 35] width 178 height 43
click at [110, 208] on span "AirOps GTM" at bounding box center [165, 211] width 227 height 17
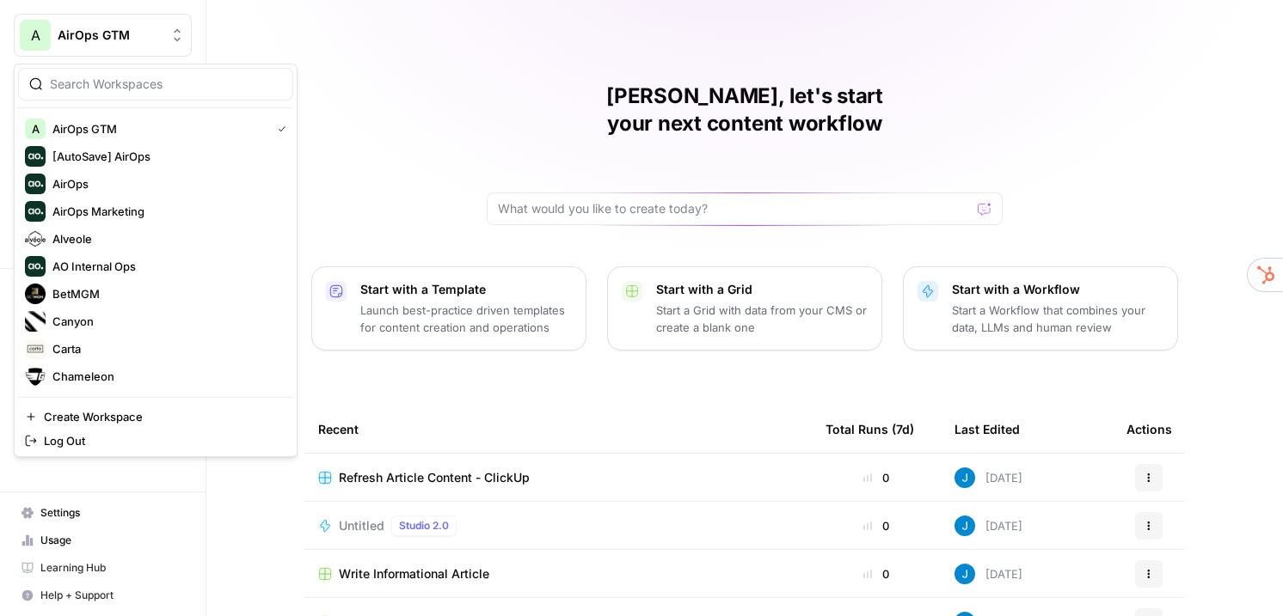
click at [146, 32] on span "AirOps GTM" at bounding box center [110, 35] width 104 height 17
click at [371, 56] on div "Jordan, let's start your next content workflow Start with a Template Launch bes…" at bounding box center [744, 409] width 1076 height 818
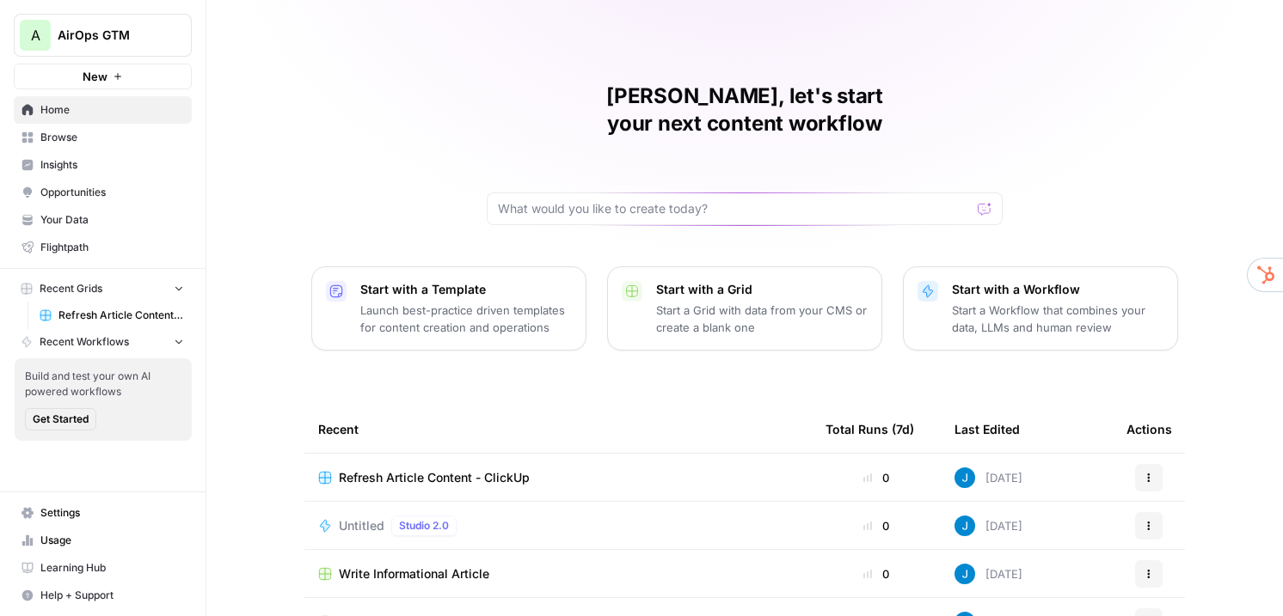
click at [414, 469] on span "Refresh Article Content - ClickUp" at bounding box center [434, 477] width 191 height 17
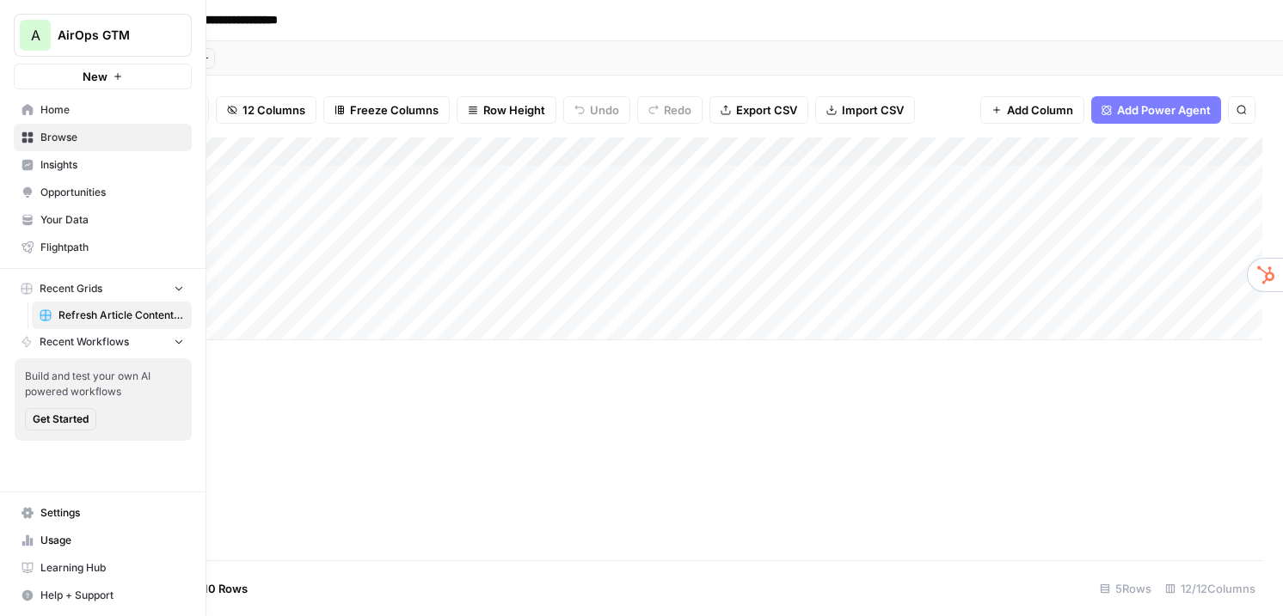
click at [64, 211] on link "Your Data" at bounding box center [103, 220] width 178 height 28
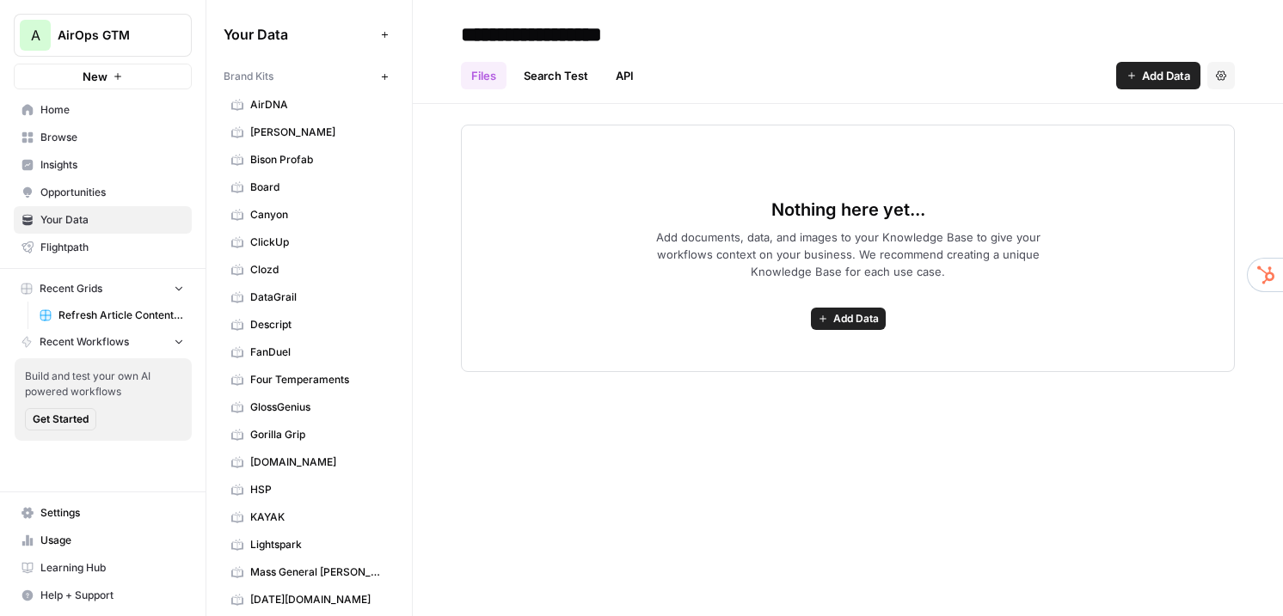
click at [302, 185] on span "Board" at bounding box center [318, 187] width 137 height 15
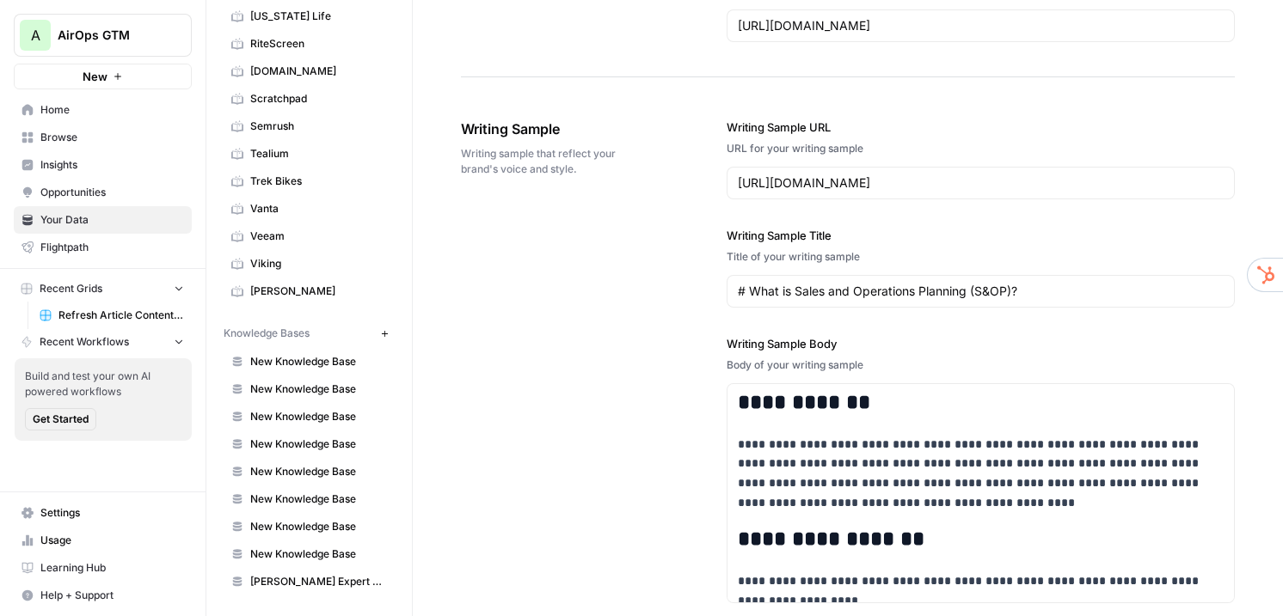
scroll to position [1953, 0]
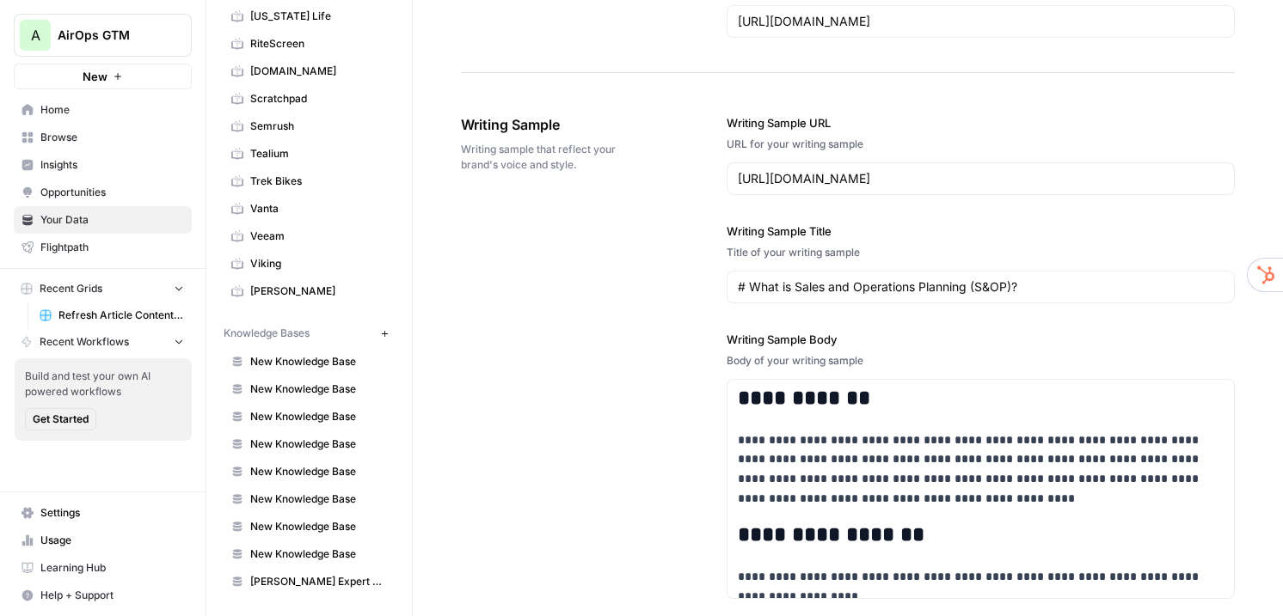
click at [324, 369] on span "New Knowledge Base" at bounding box center [318, 361] width 137 height 15
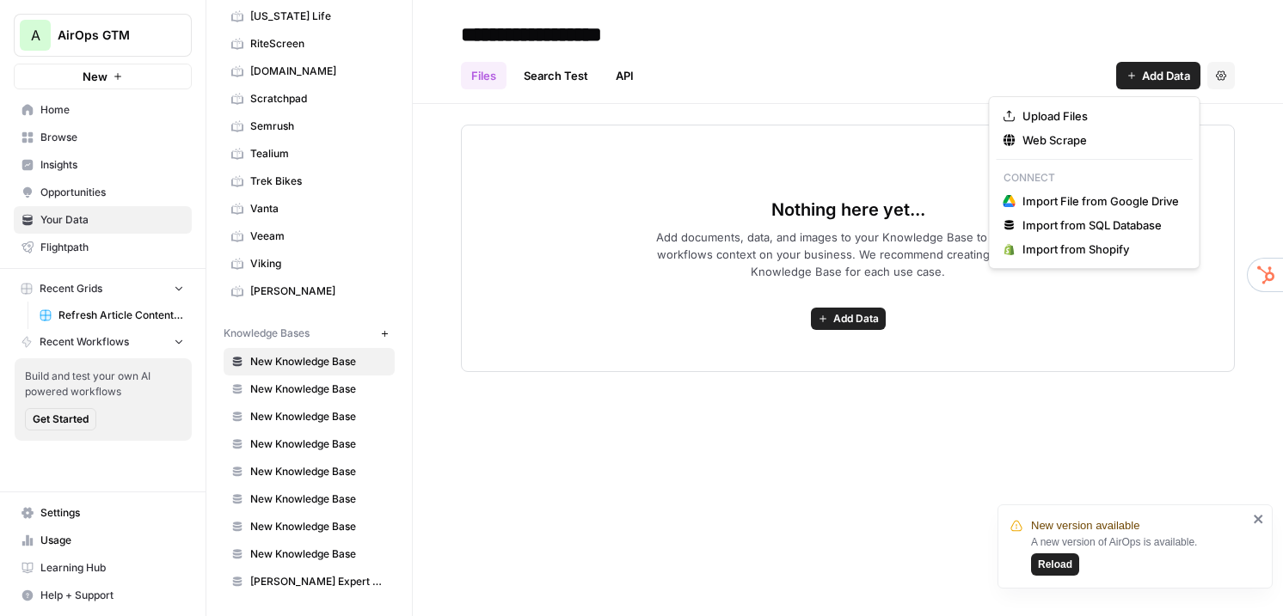
click at [1153, 74] on span "Add Data" at bounding box center [1166, 75] width 48 height 17
click at [781, 51] on div "Files Search Test API Add Data Settings" at bounding box center [848, 68] width 774 height 41
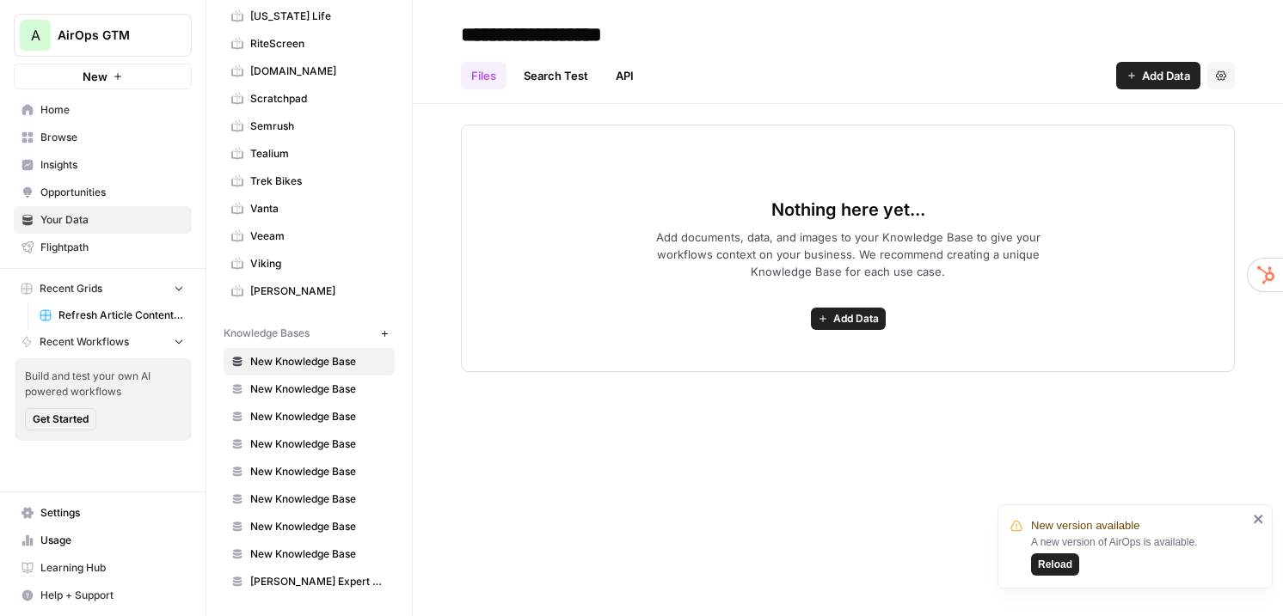
click at [1253, 519] on icon "close" at bounding box center [1259, 519] width 12 height 14
click at [1162, 74] on span "Add Data" at bounding box center [1166, 75] width 48 height 17
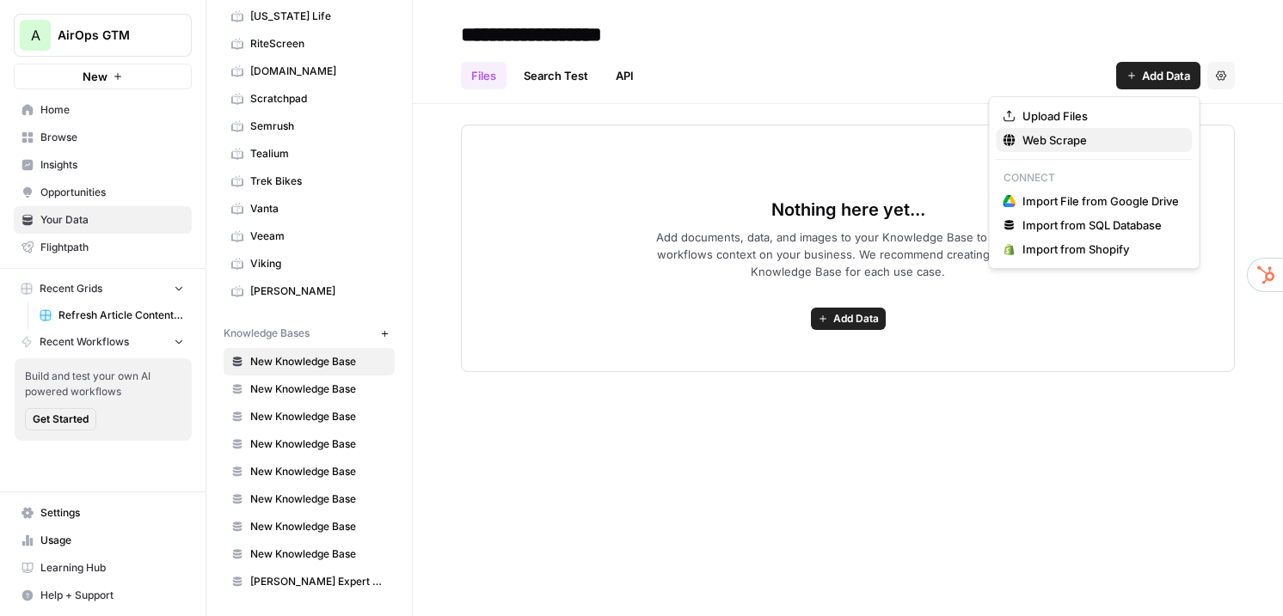
click at [1100, 135] on span "Web Scrape" at bounding box center [1100, 140] width 156 height 17
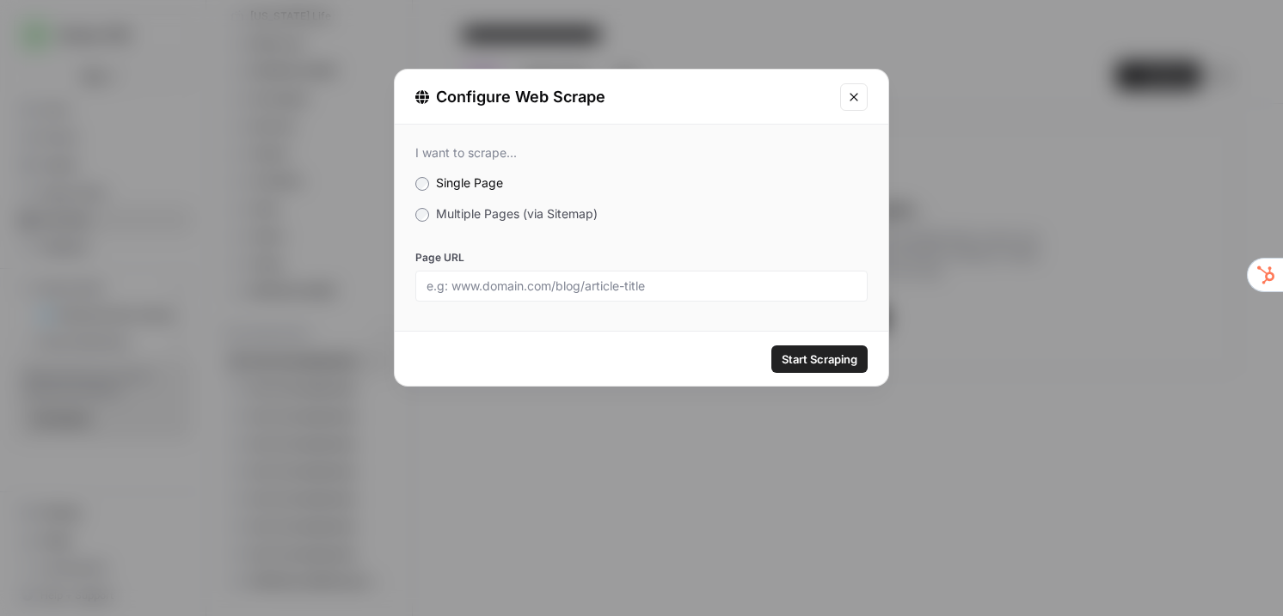
click at [855, 93] on icon "Close modal" at bounding box center [854, 97] width 14 height 14
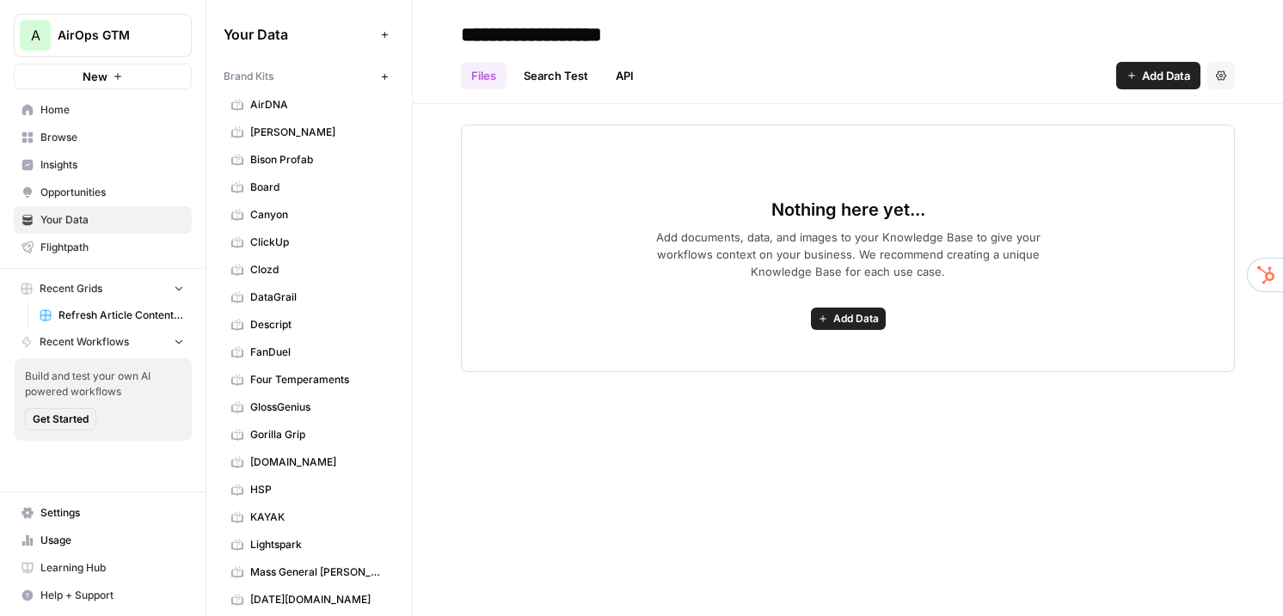
click at [101, 132] on span "Browse" at bounding box center [112, 137] width 144 height 15
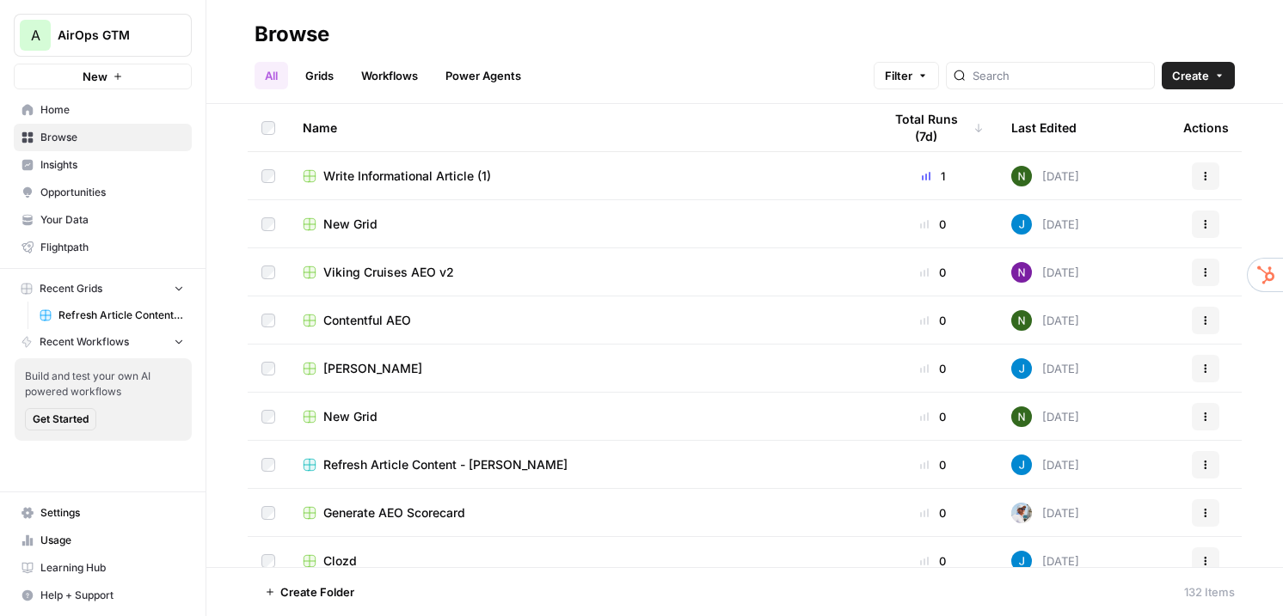
click at [95, 311] on span "Refresh Article Content - ClickUp" at bounding box center [121, 315] width 126 height 15
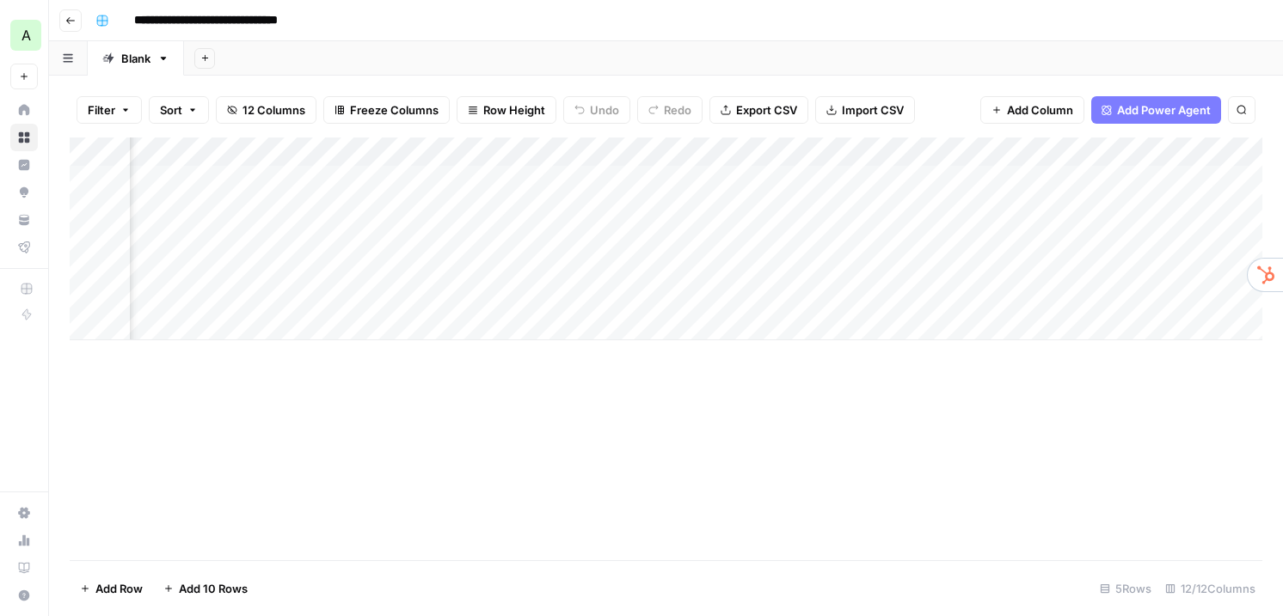
scroll to position [0, 509]
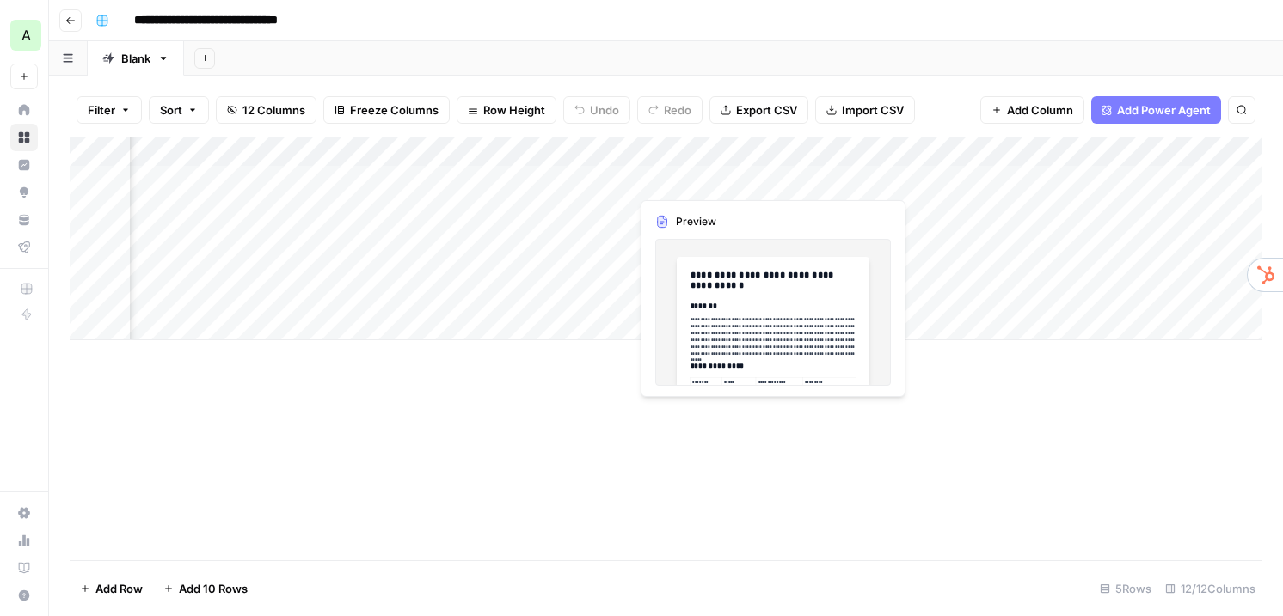
click at [677, 173] on div "Add Column" at bounding box center [666, 239] width 1192 height 203
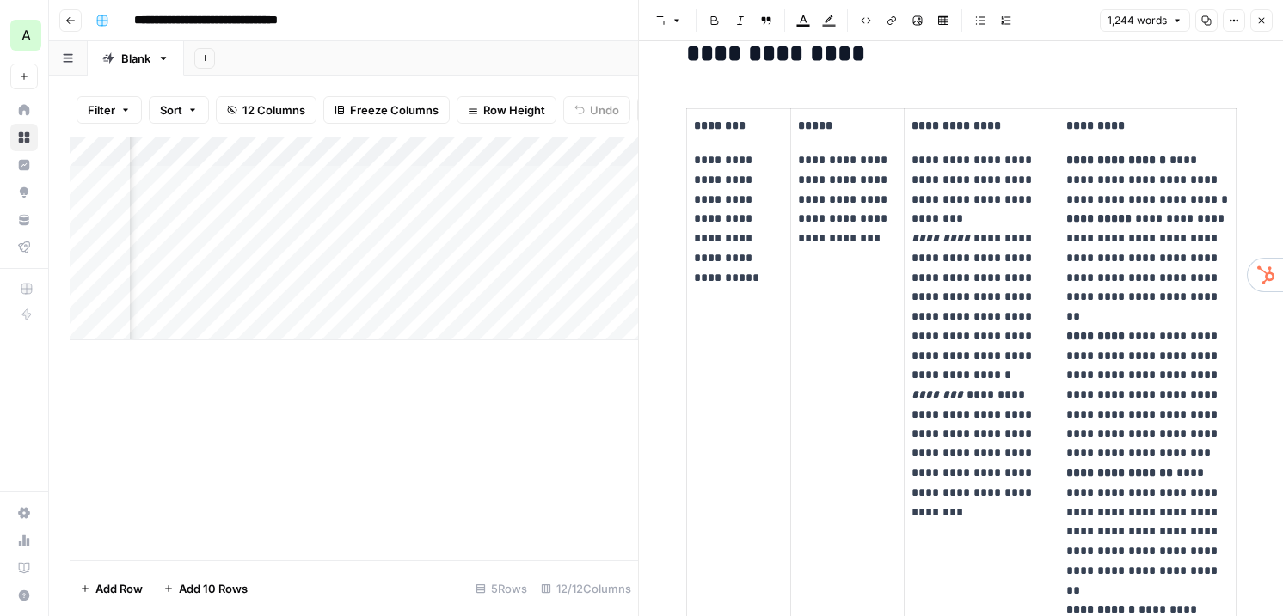
scroll to position [346, 0]
click at [1261, 21] on icon "button" at bounding box center [1261, 20] width 10 height 10
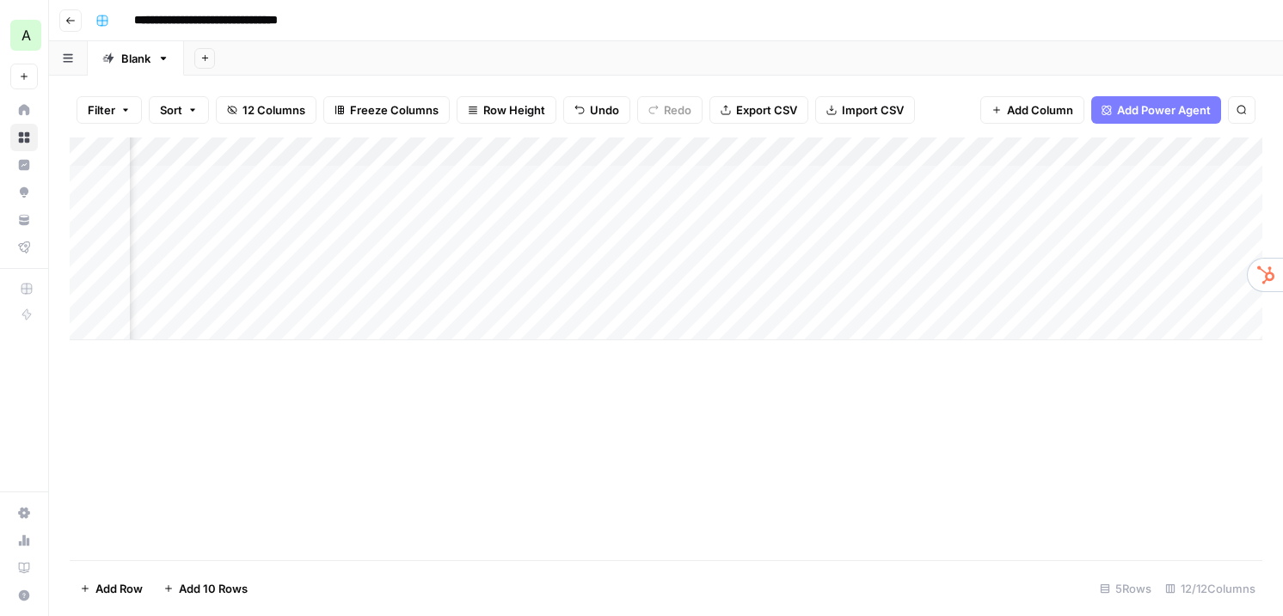
click at [921, 45] on div "Add Sheet" at bounding box center [733, 58] width 1099 height 34
drag, startPoint x: 1009, startPoint y: 155, endPoint x: 1054, endPoint y: 156, distance: 44.7
click at [1054, 156] on div "Add Column" at bounding box center [666, 239] width 1192 height 203
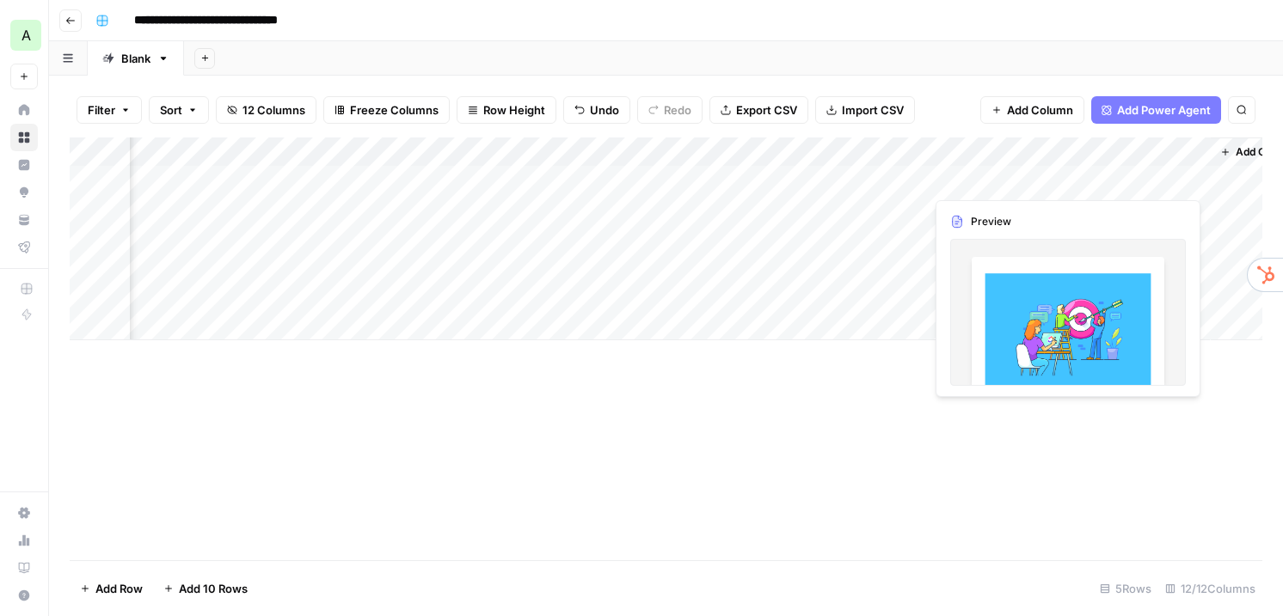
click at [1102, 176] on div "Add Column" at bounding box center [666, 239] width 1192 height 203
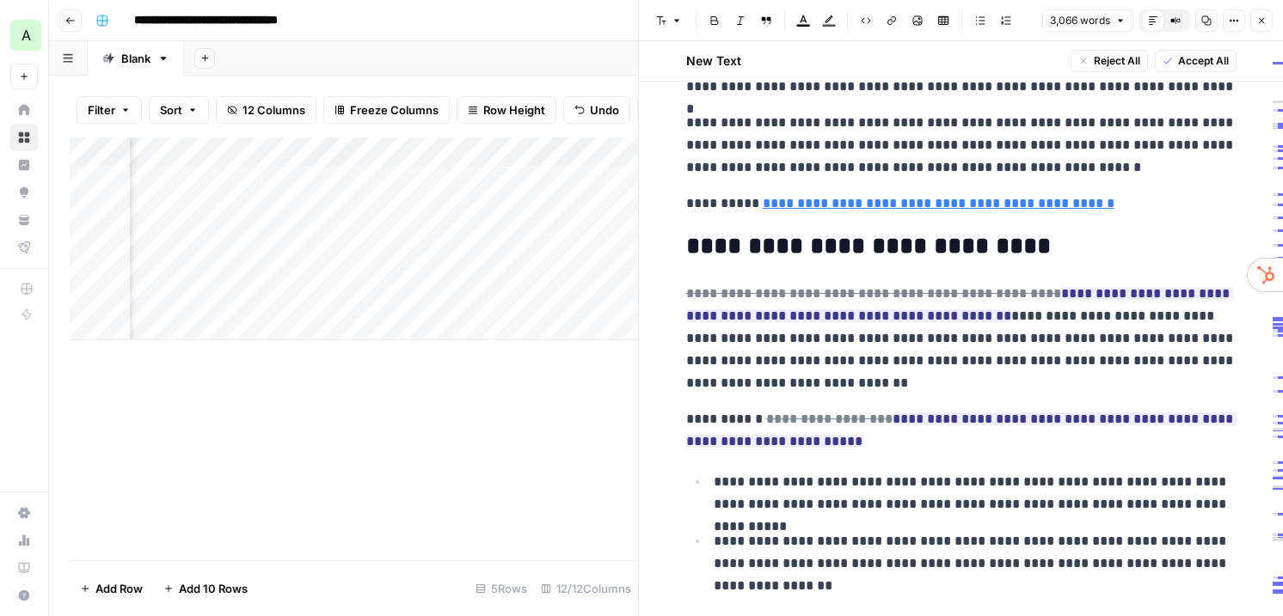
scroll to position [2499, 0]
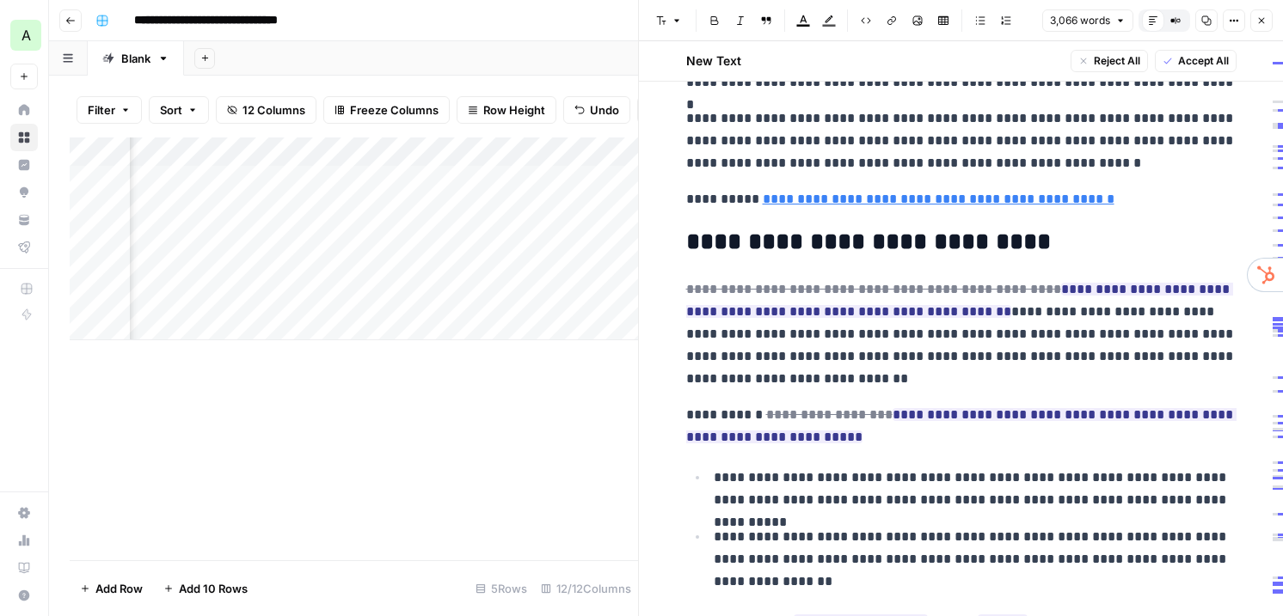
click at [1262, 17] on icon "button" at bounding box center [1261, 20] width 10 height 10
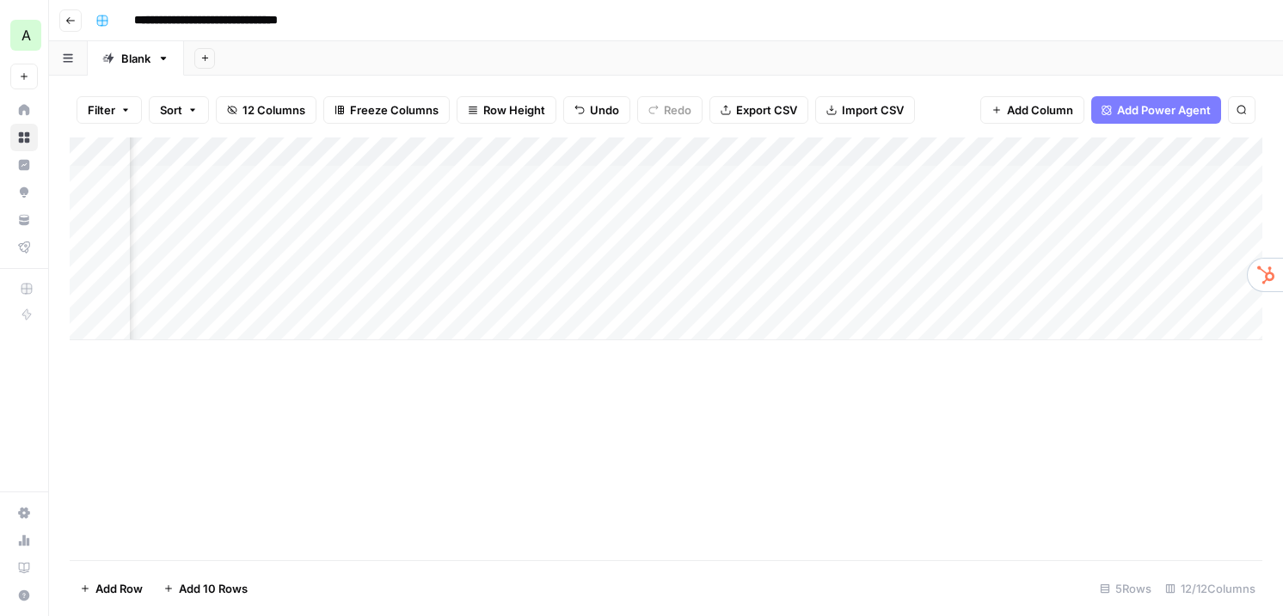
scroll to position [0, 432]
click at [671, 146] on div "Add Column" at bounding box center [666, 239] width 1192 height 203
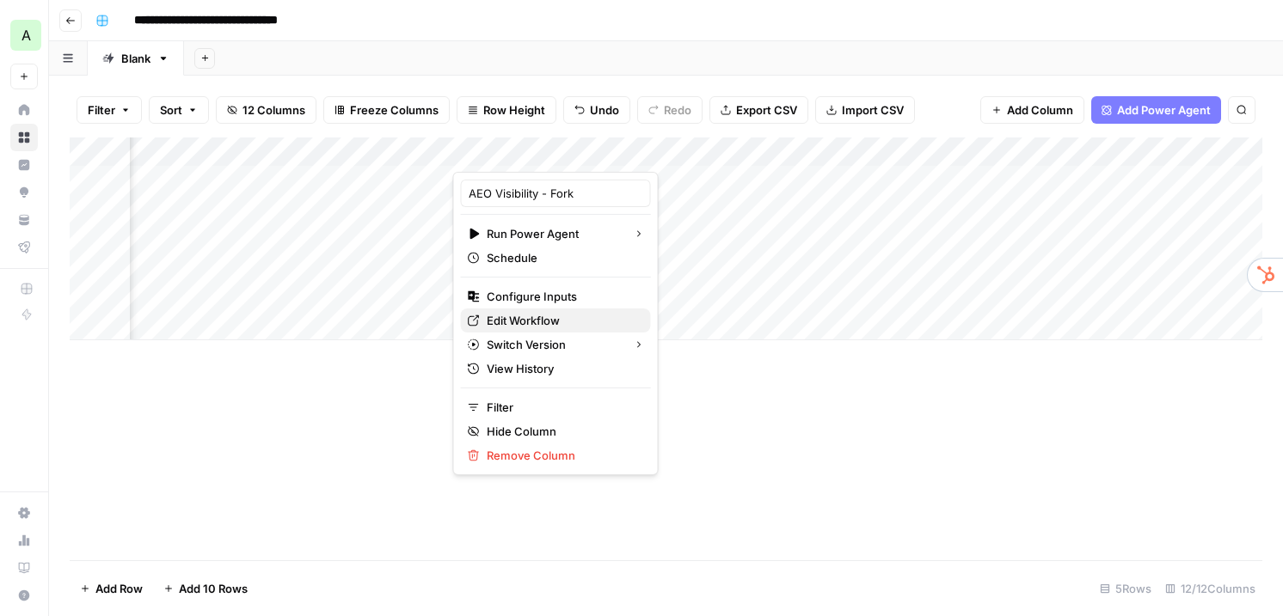
click at [527, 322] on span "Edit Workflow" at bounding box center [562, 320] width 150 height 17
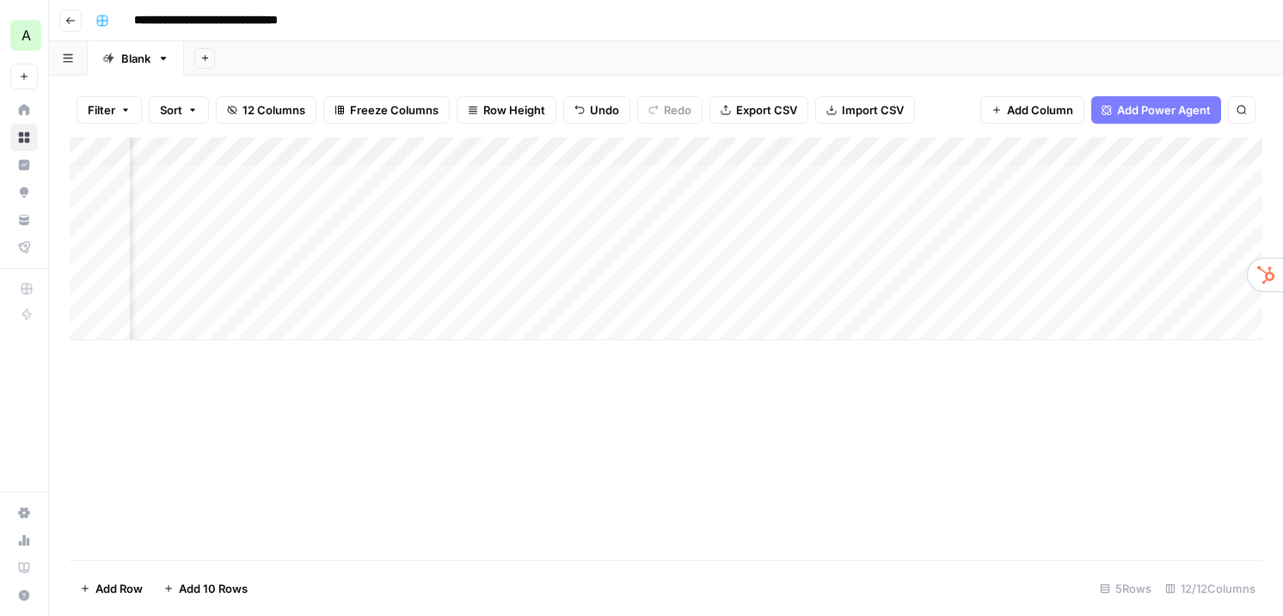
scroll to position [0, 887]
click at [1080, 150] on div "Add Column" at bounding box center [666, 239] width 1192 height 203
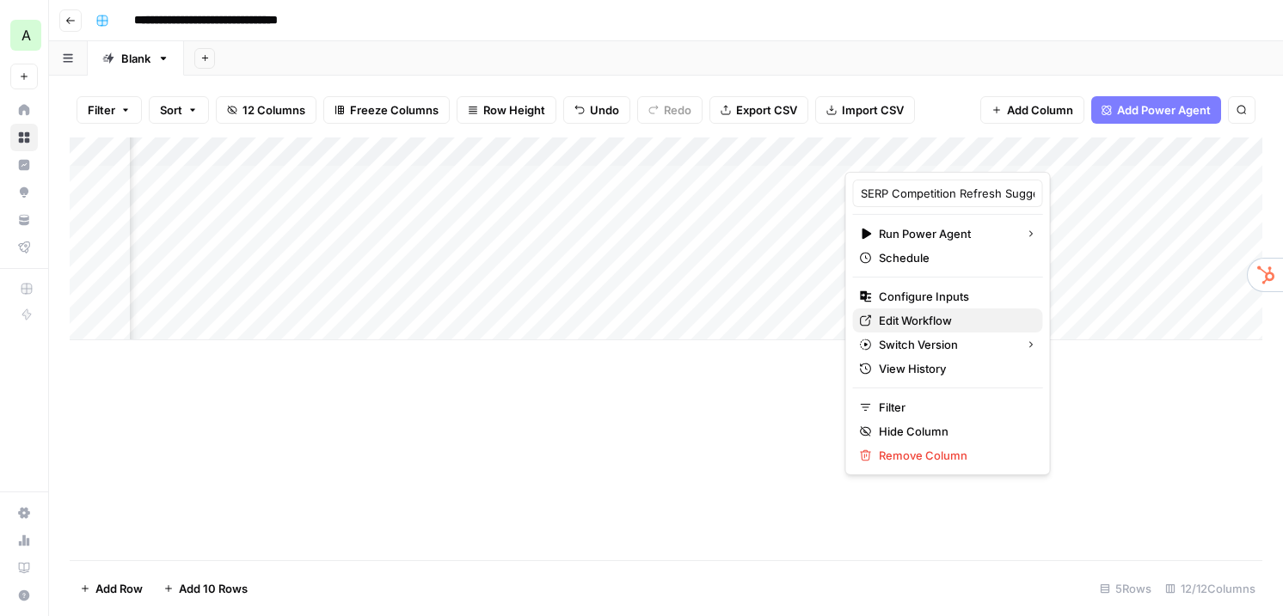
click at [933, 312] on span "Edit Workflow" at bounding box center [954, 320] width 150 height 17
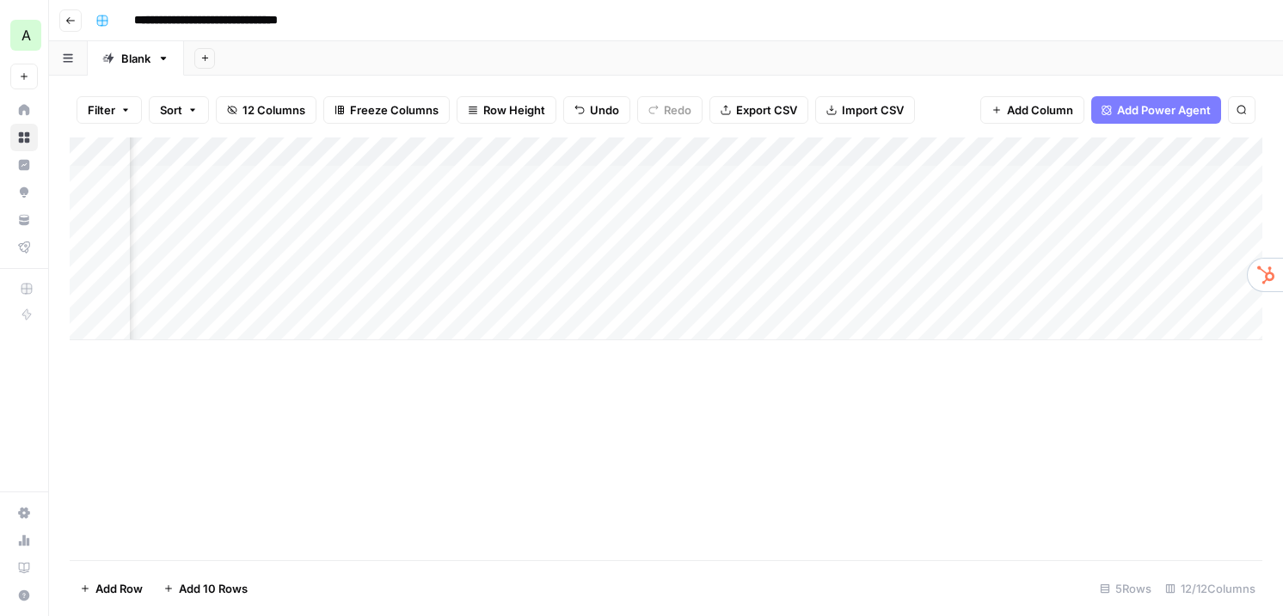
click at [559, 27] on div "**********" at bounding box center [677, 21] width 1177 height 28
click at [642, 26] on div "**********" at bounding box center [677, 21] width 1177 height 28
click at [676, 13] on div "**********" at bounding box center [677, 21] width 1177 height 28
click at [1103, 153] on div "Add Column" at bounding box center [666, 239] width 1192 height 203
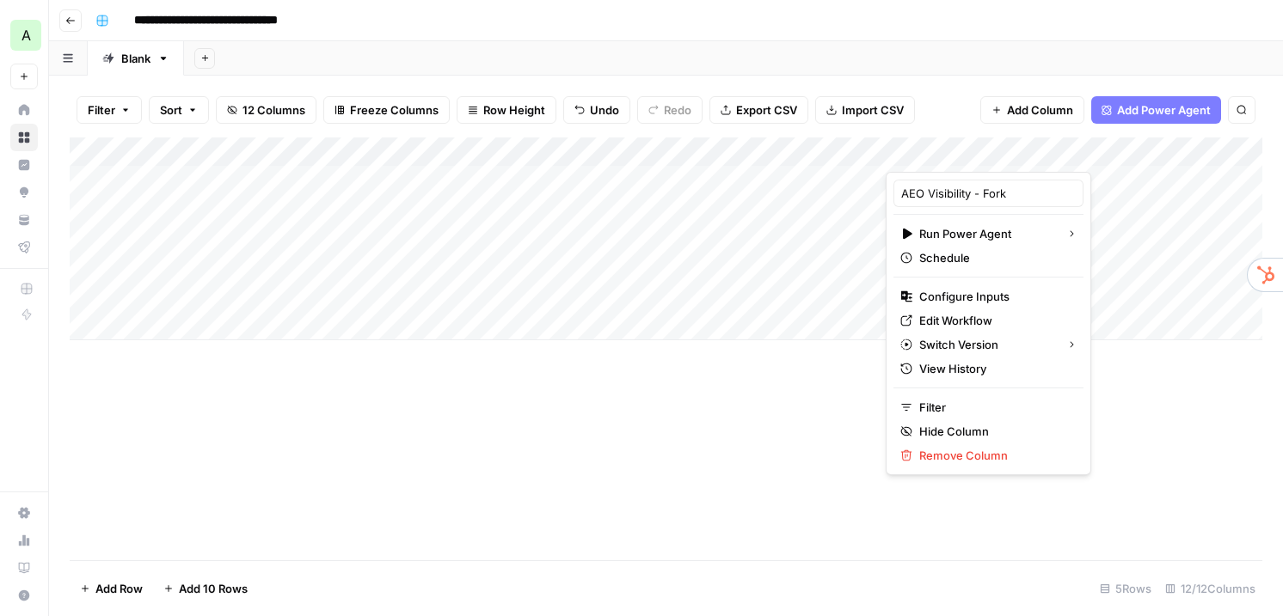
click at [684, 23] on div "**********" at bounding box center [677, 21] width 1177 height 28
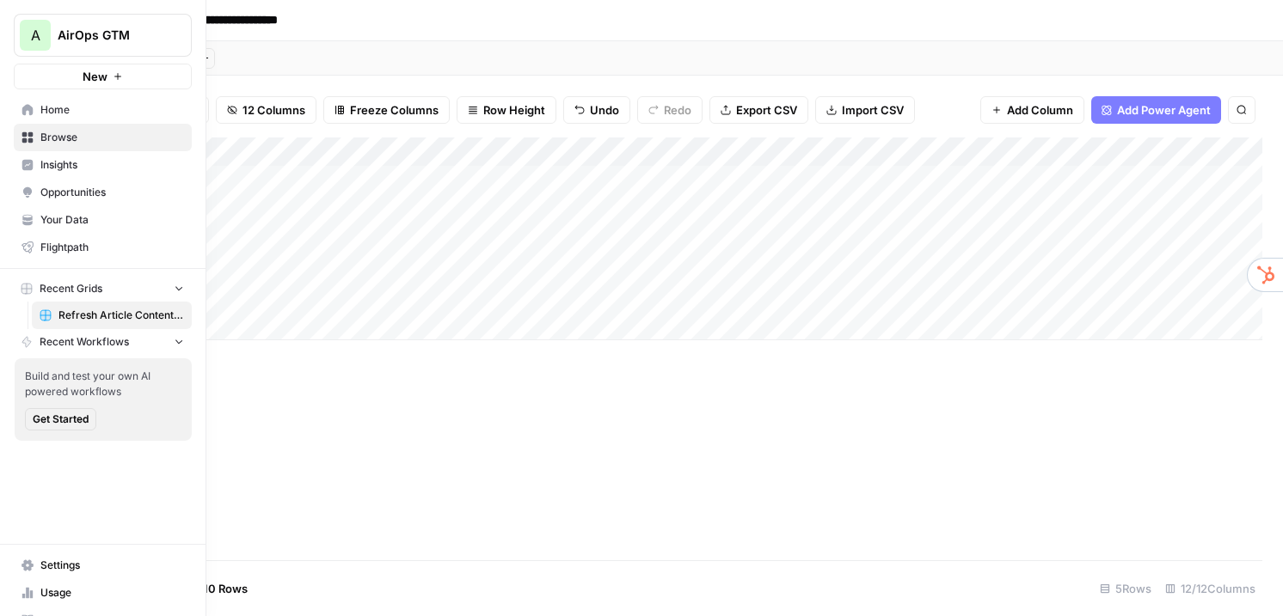
click at [27, 77] on button "New" at bounding box center [103, 77] width 178 height 26
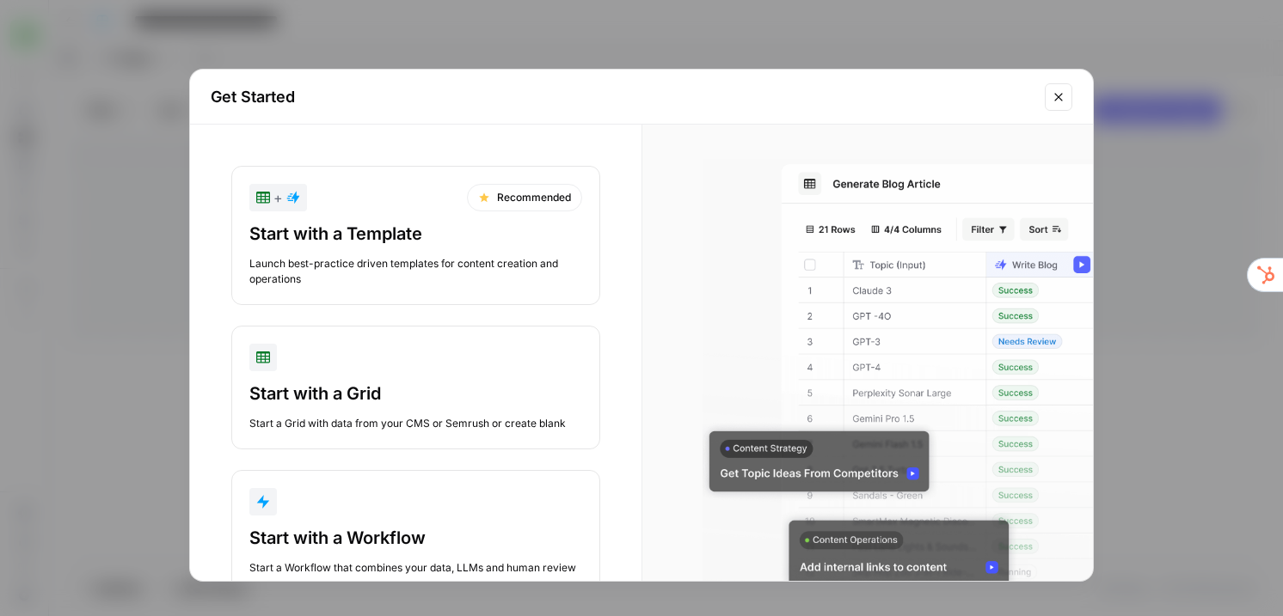
click at [342, 266] on div "Launch best-practice driven templates for content creation and operations" at bounding box center [415, 271] width 333 height 31
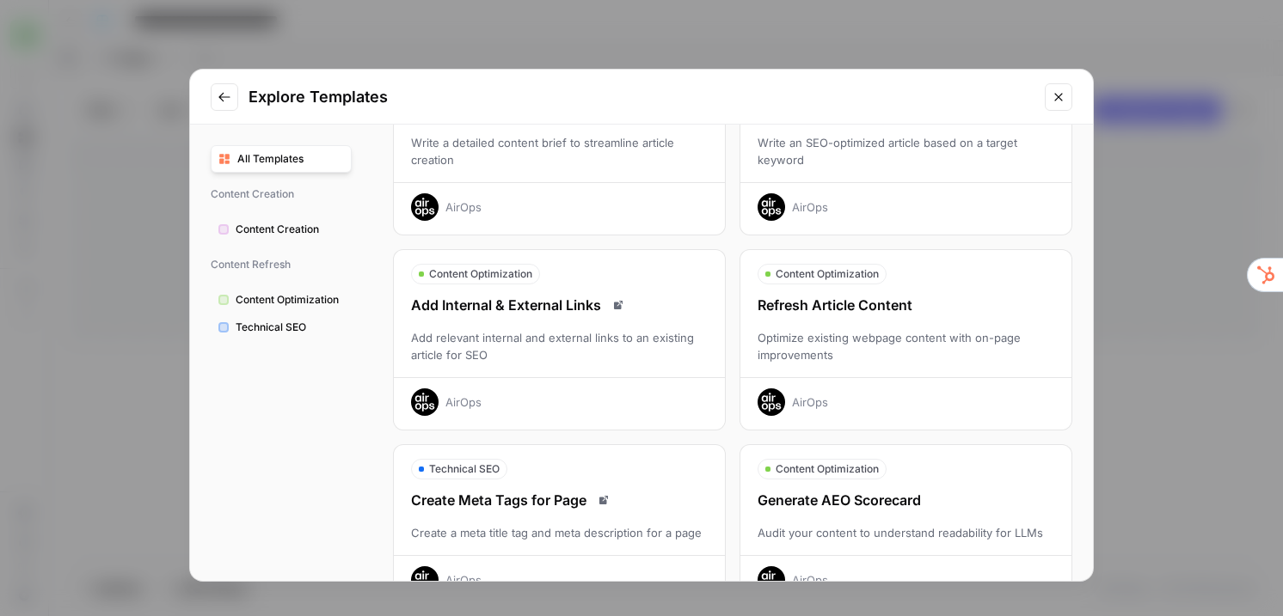
scroll to position [151, 0]
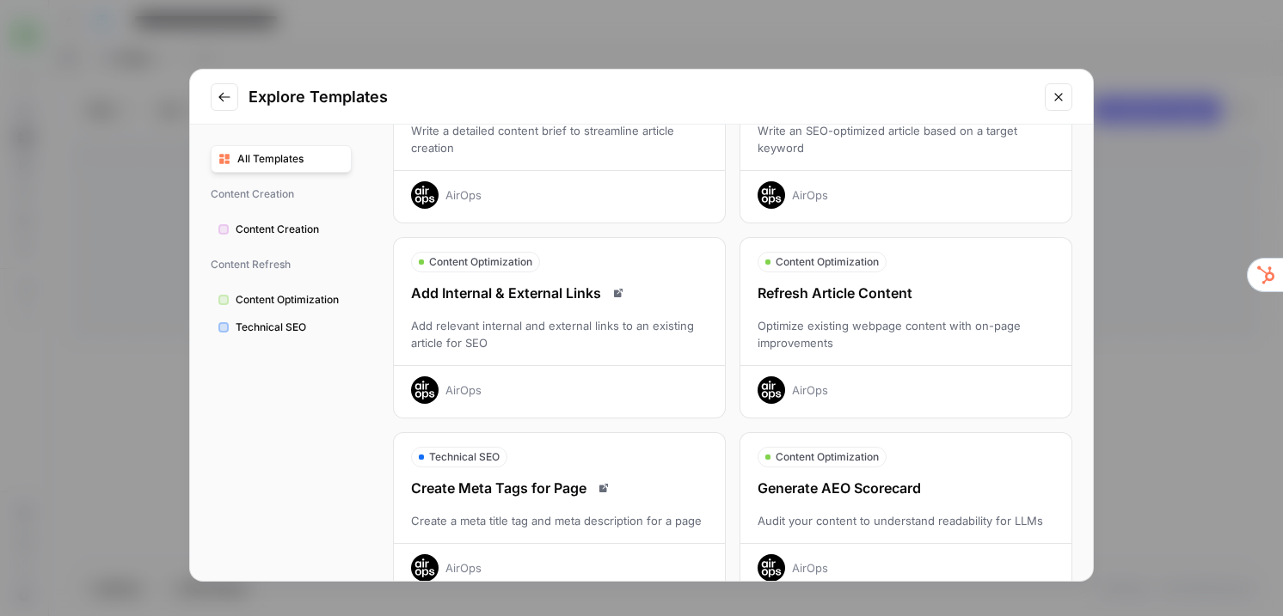
click at [852, 328] on div "Optimize existing webpage content with on-page improvements" at bounding box center [905, 334] width 331 height 34
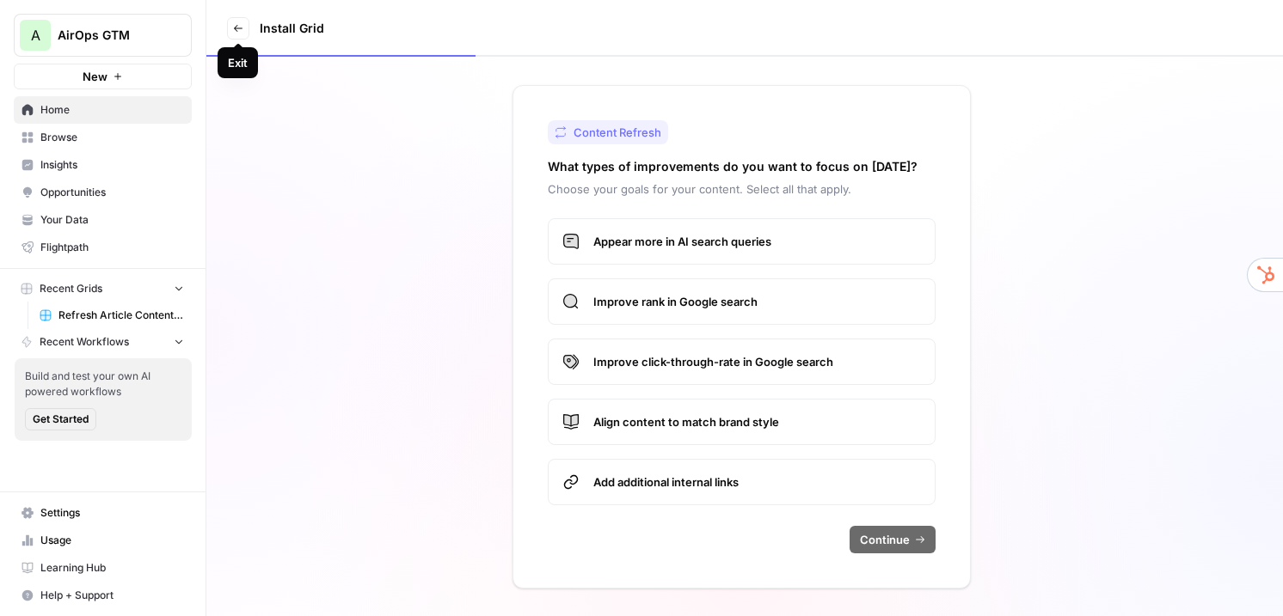
click at [237, 26] on icon at bounding box center [238, 28] width 10 height 10
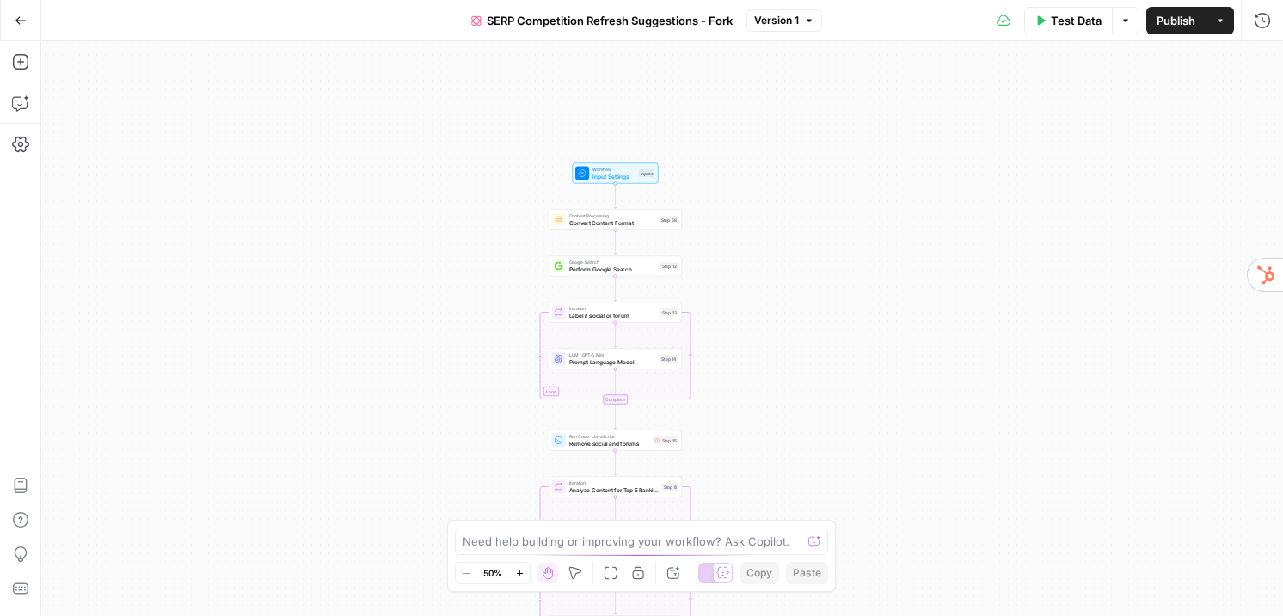
click at [722, 242] on div "true false Workflow Input Settings Inputs Content Processing Convert Content Fo…" at bounding box center [661, 328] width 1241 height 575
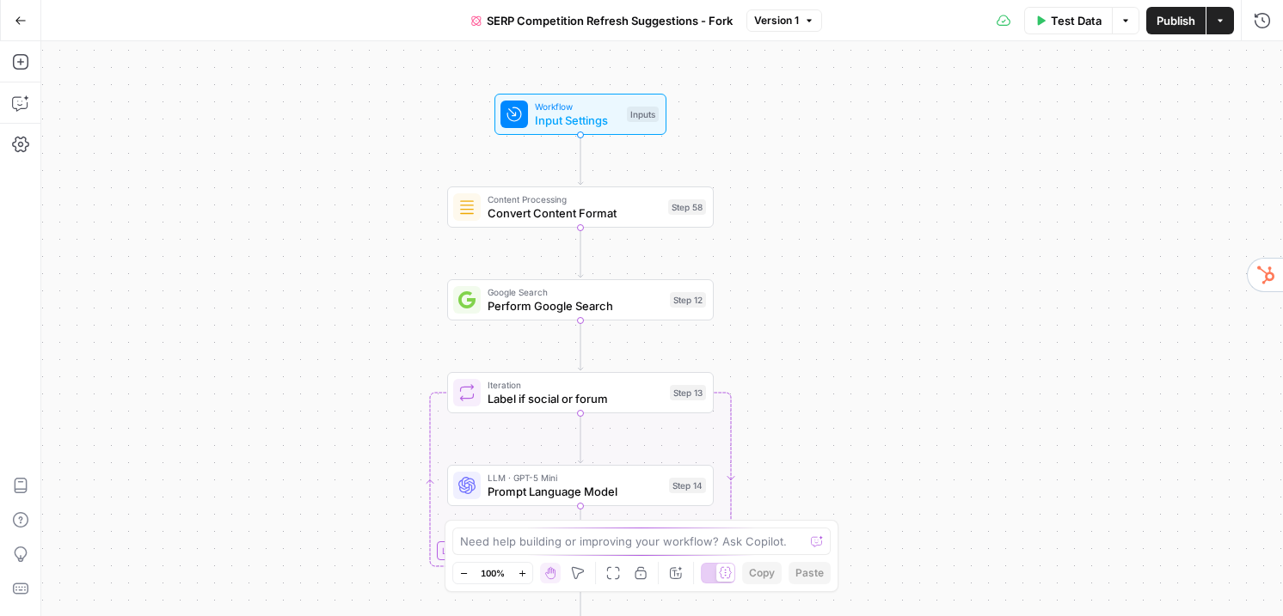
drag, startPoint x: 700, startPoint y: 336, endPoint x: 772, endPoint y: 346, distance: 72.8
click at [772, 346] on div "true false Workflow Input Settings Inputs Content Processing Convert Content Fo…" at bounding box center [661, 328] width 1241 height 575
